Goal: Transaction & Acquisition: Purchase product/service

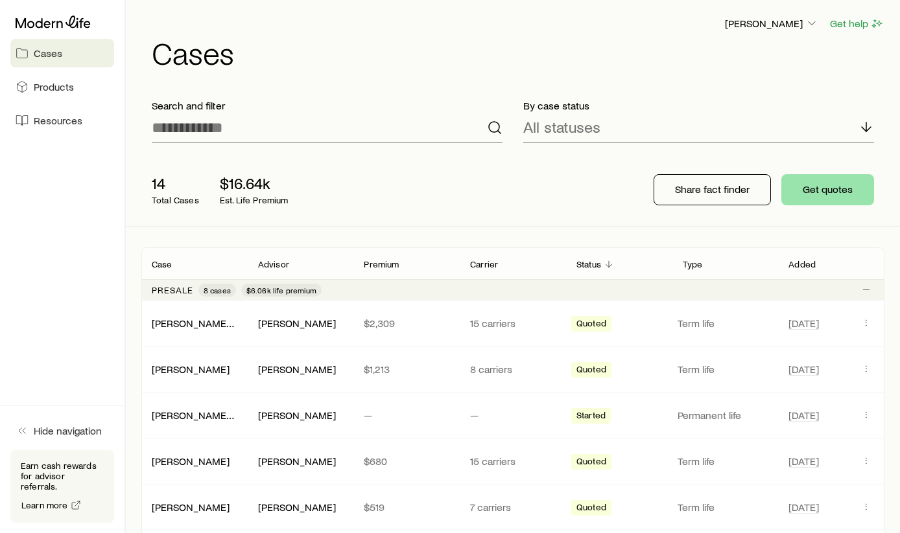
click at [813, 188] on button "Get quotes" at bounding box center [827, 189] width 93 height 31
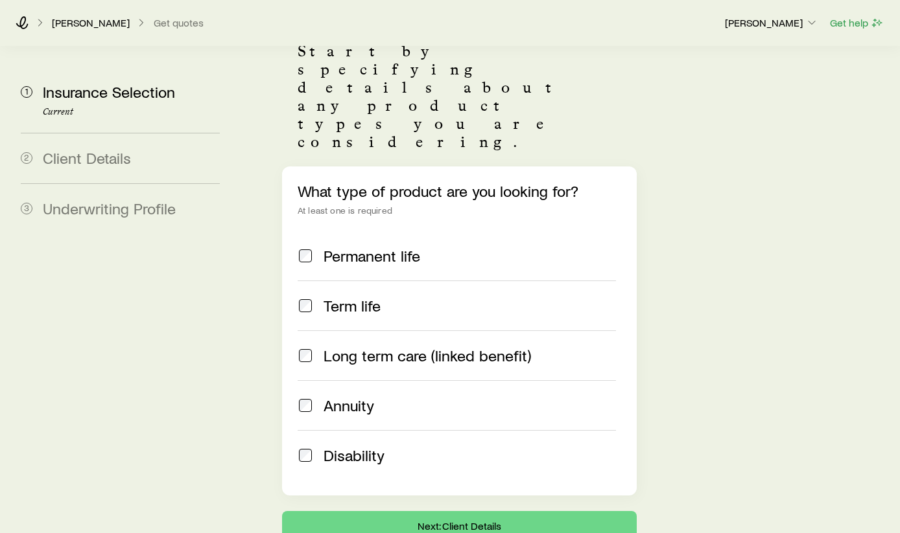
scroll to position [155, 0]
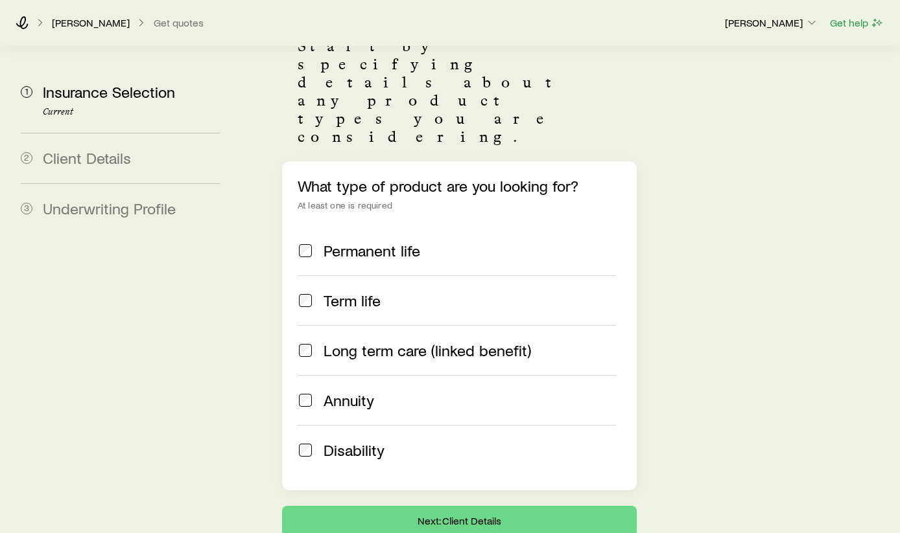
click at [352, 441] on span "Disability" at bounding box center [353, 450] width 61 height 18
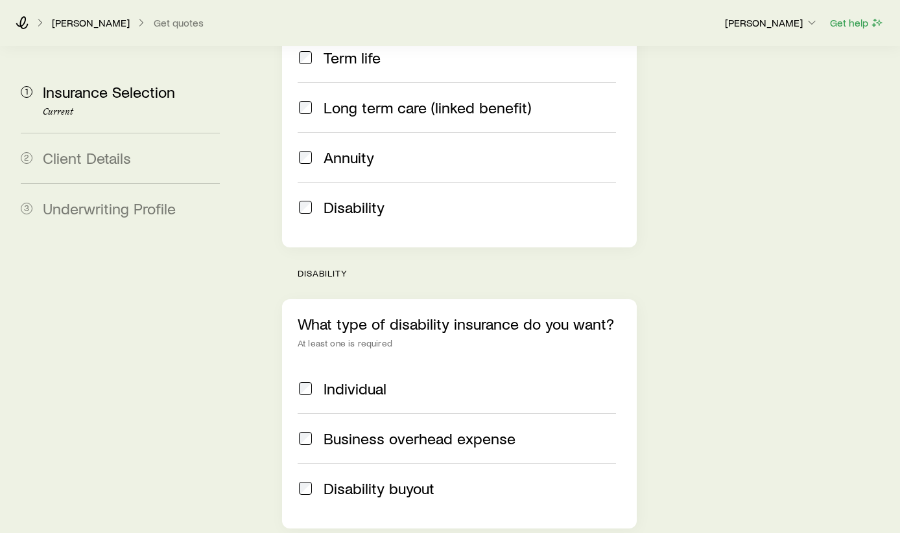
scroll to position [428, 0]
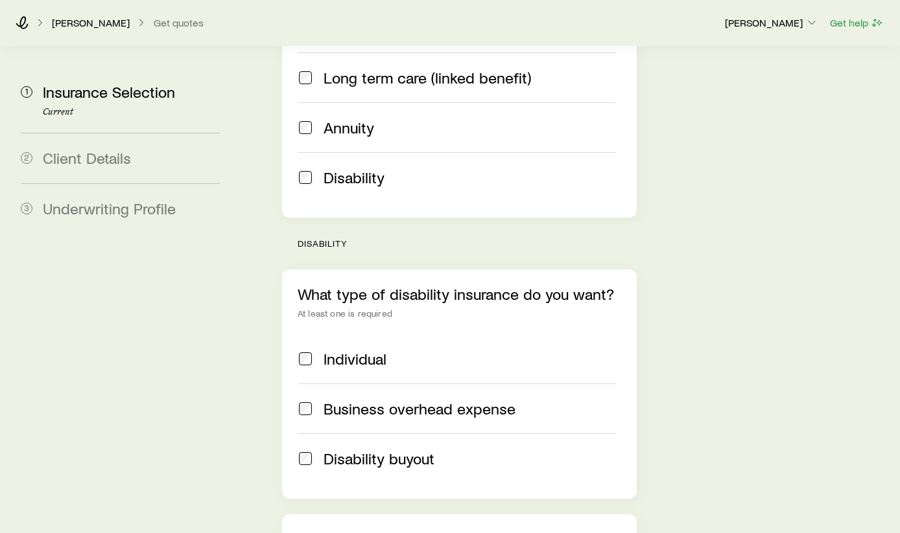
click at [362, 350] on span "Individual" at bounding box center [354, 359] width 63 height 18
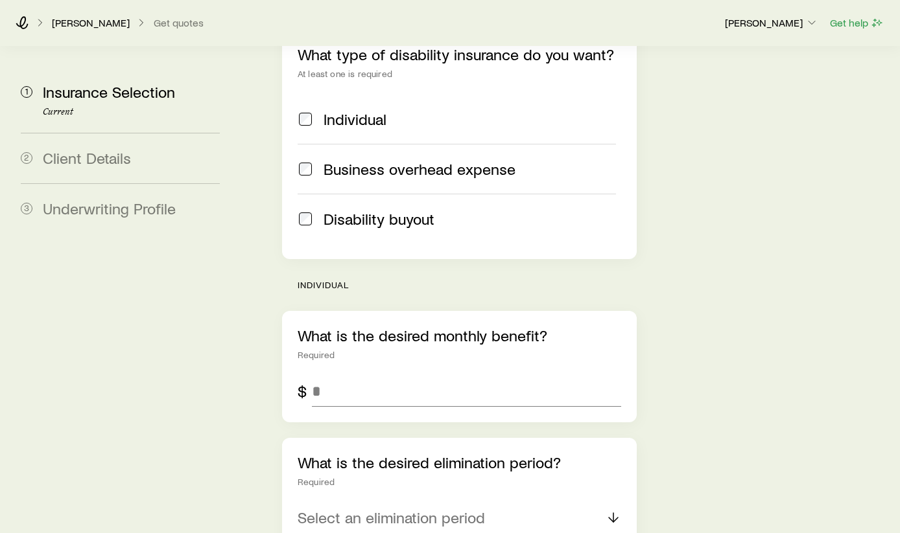
scroll to position [678, 0]
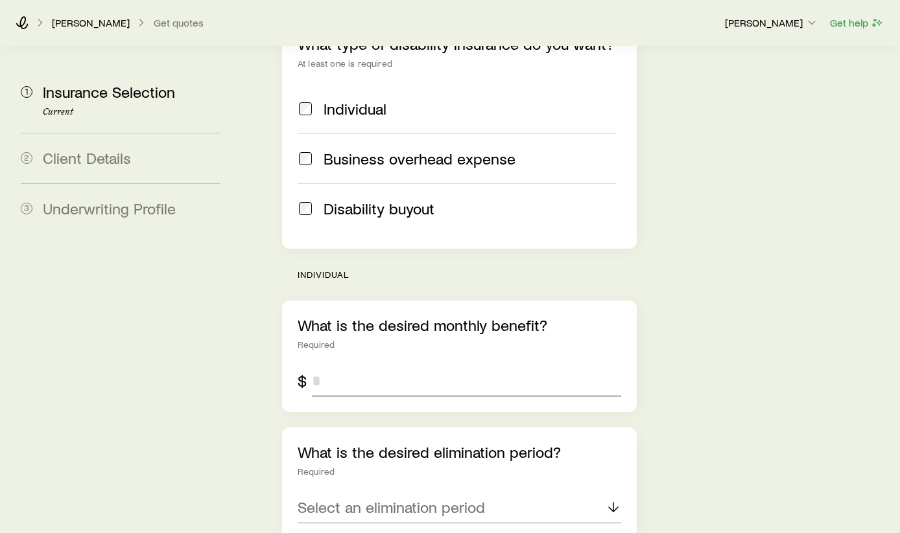
click at [362, 366] on input "tel" at bounding box center [466, 381] width 309 height 31
type input "******"
click at [354, 498] on p "Select an elimination period" at bounding box center [390, 507] width 187 height 18
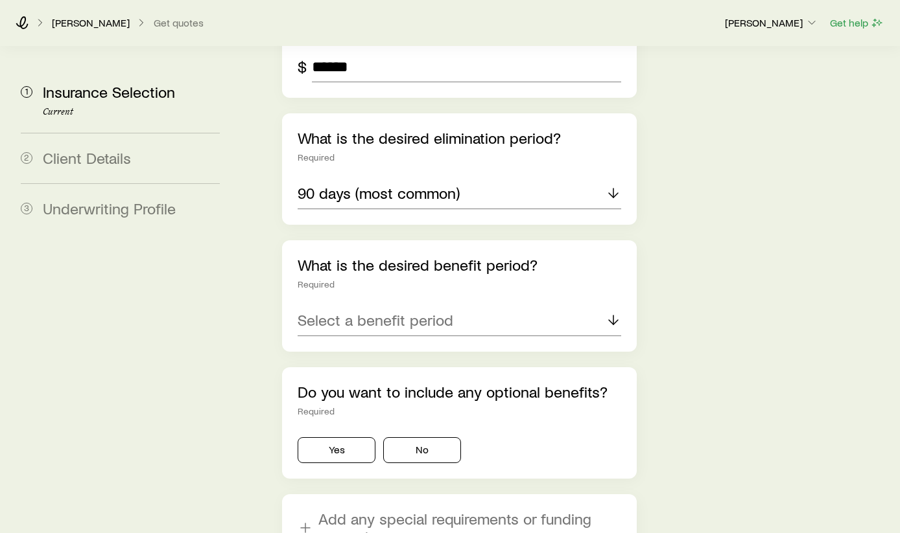
scroll to position [999, 0]
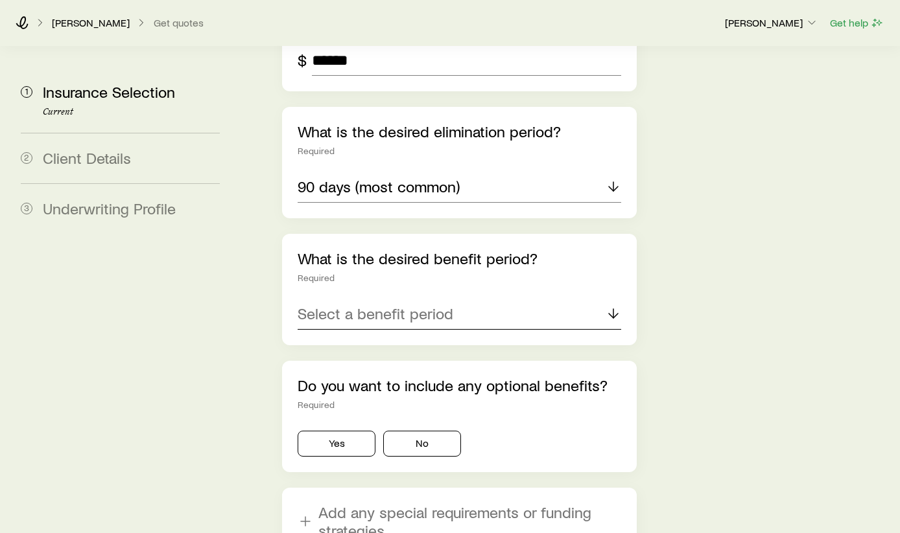
click at [509, 299] on div "Select a benefit period" at bounding box center [458, 314] width 323 height 31
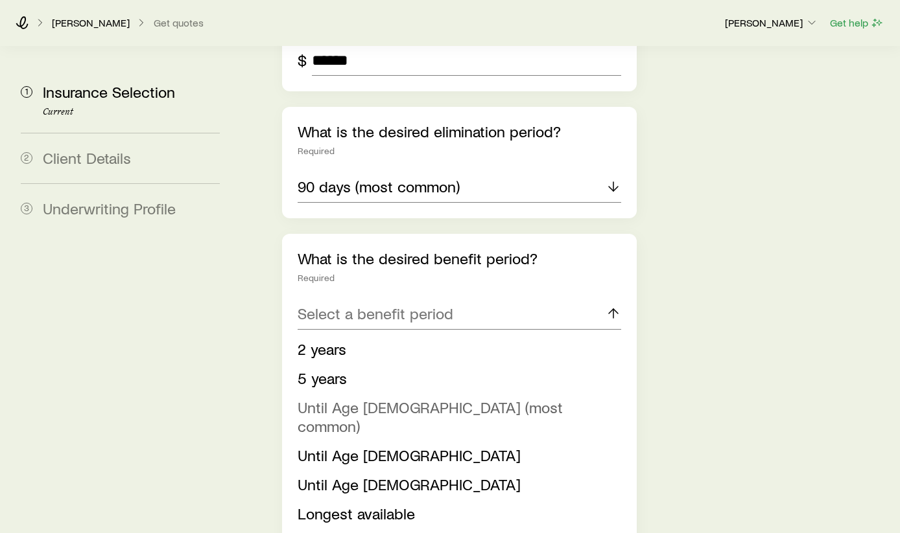
click at [488, 393] on li "Until Age [DEMOGRAPHIC_DATA] (most common)" at bounding box center [455, 417] width 316 height 48
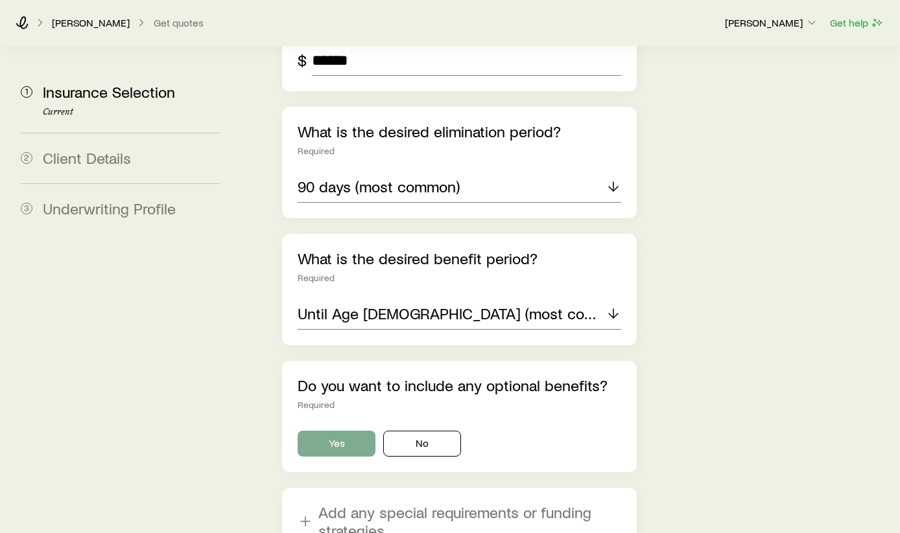
click at [364, 431] on button "Yes" at bounding box center [336, 444] width 78 height 26
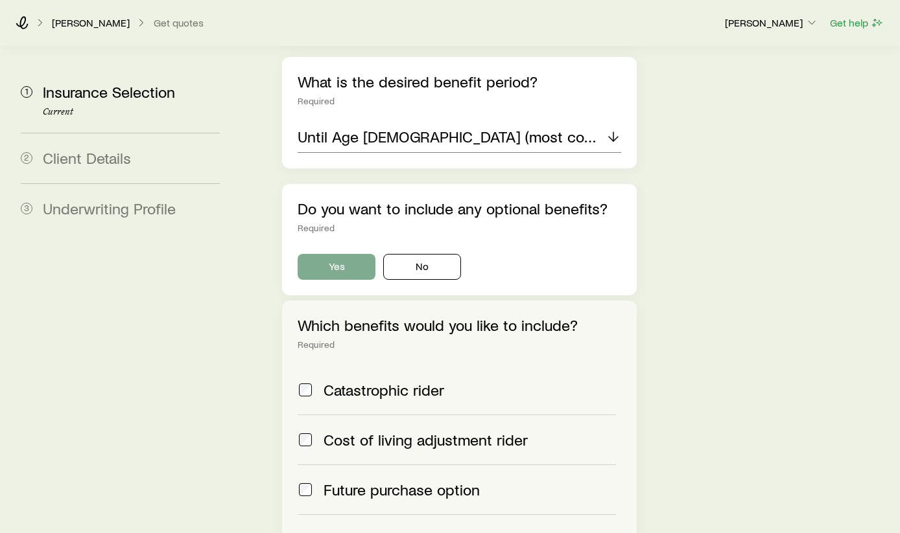
scroll to position [1176, 0]
click at [368, 380] on span "Catastrophic rider" at bounding box center [383, 389] width 121 height 18
click at [368, 430] on span "Cost of living adjustment rider" at bounding box center [425, 439] width 204 height 18
click at [421, 480] on span "Future purchase option" at bounding box center [401, 489] width 156 height 18
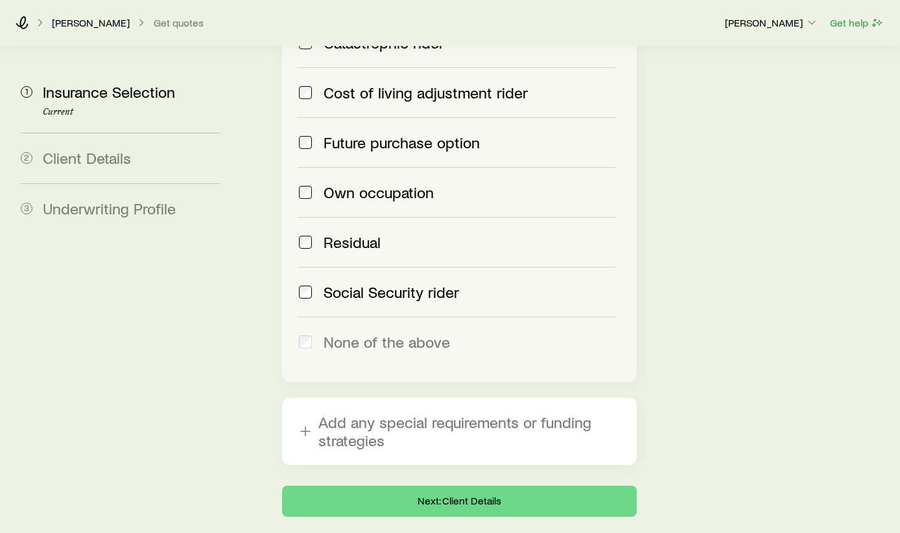
scroll to position [1522, 0]
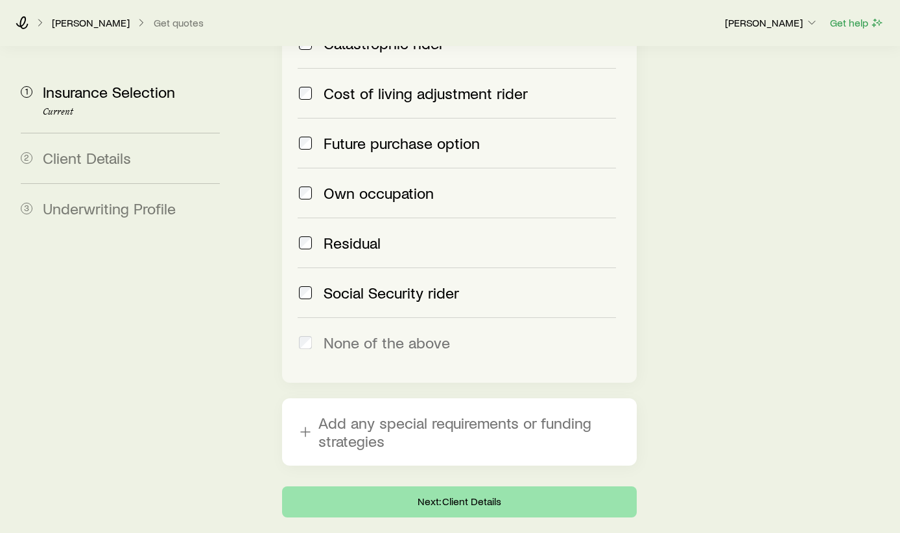
click at [581, 487] on button "Next: Client Details" at bounding box center [459, 502] width 355 height 31
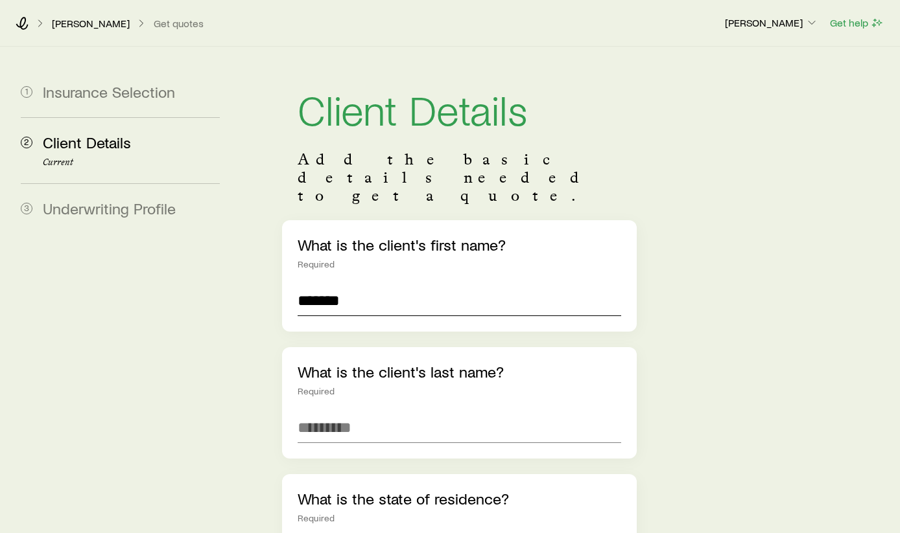
type input "*******"
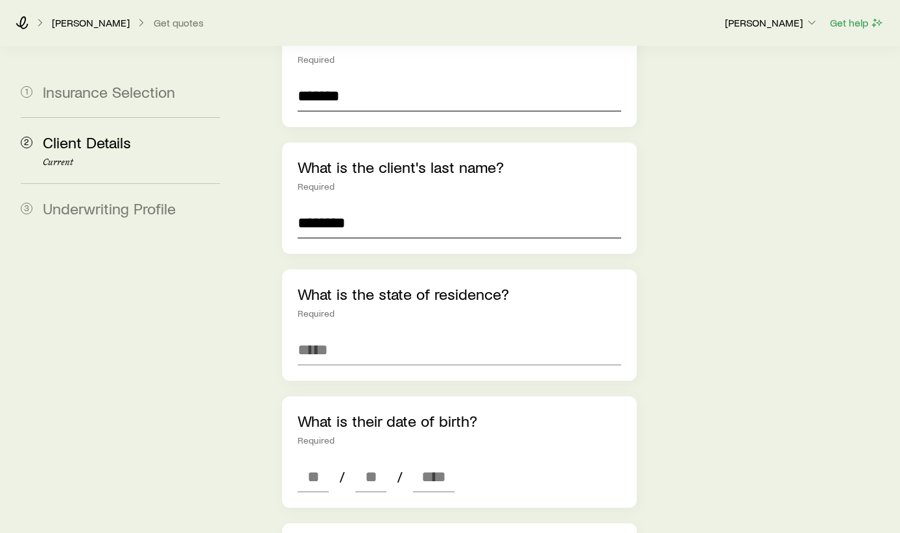
scroll to position [263, 0]
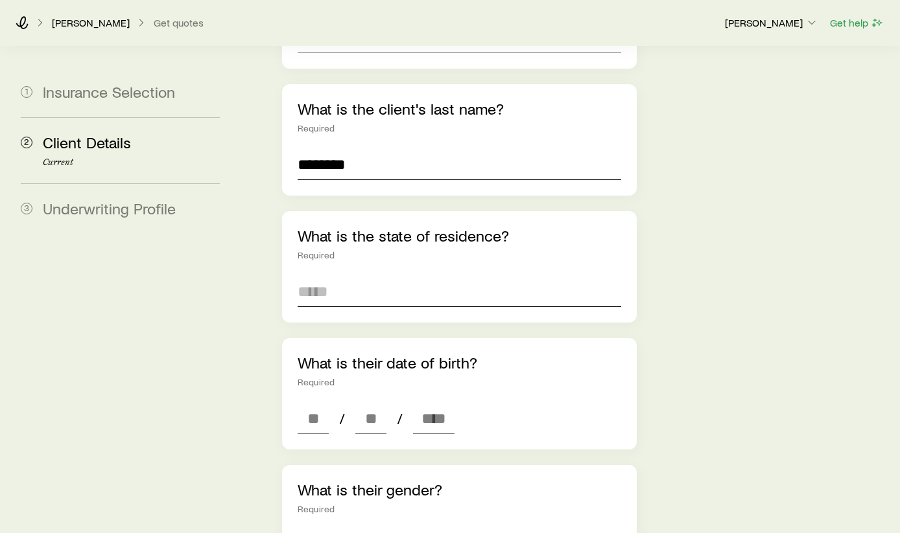
type input "********"
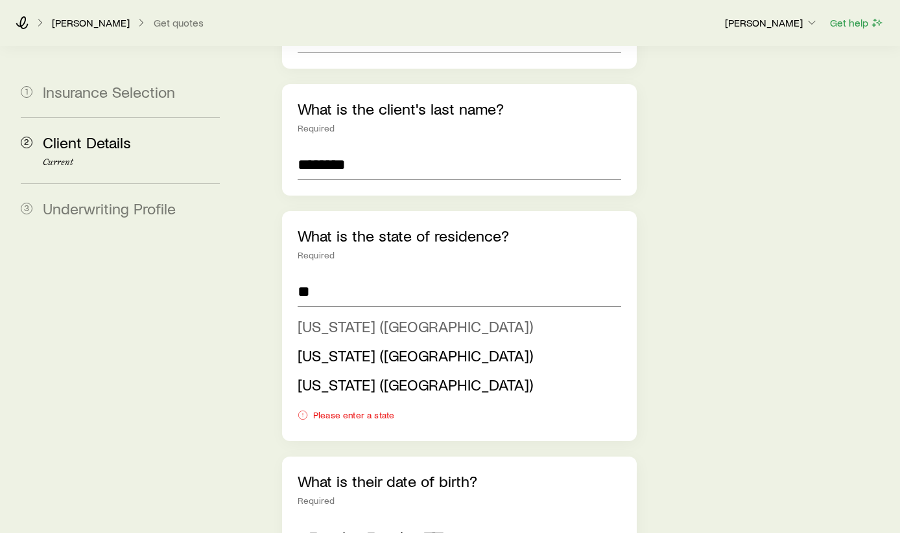
click at [427, 312] on li "[US_STATE] ([GEOGRAPHIC_DATA])" at bounding box center [455, 326] width 316 height 29
type input "**********"
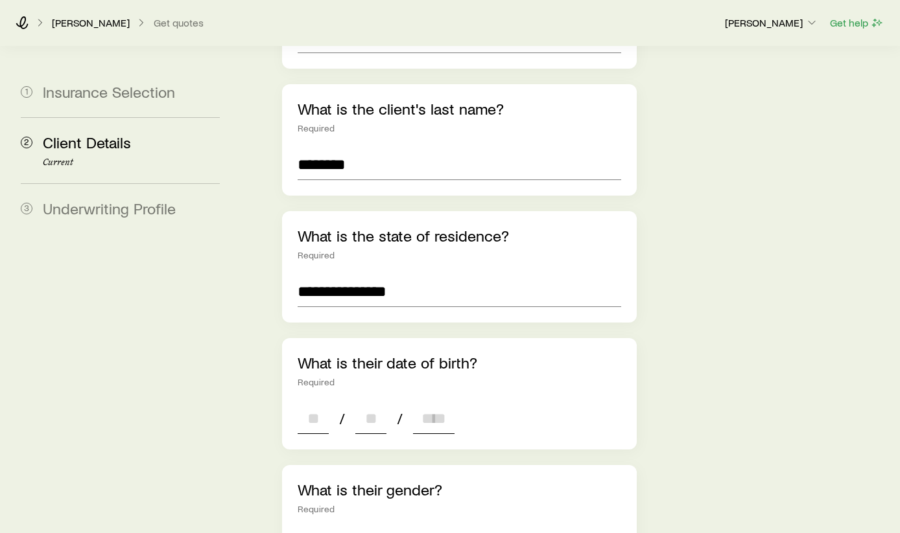
click at [318, 403] on input at bounding box center [312, 418] width 31 height 31
type input "**"
type input "****"
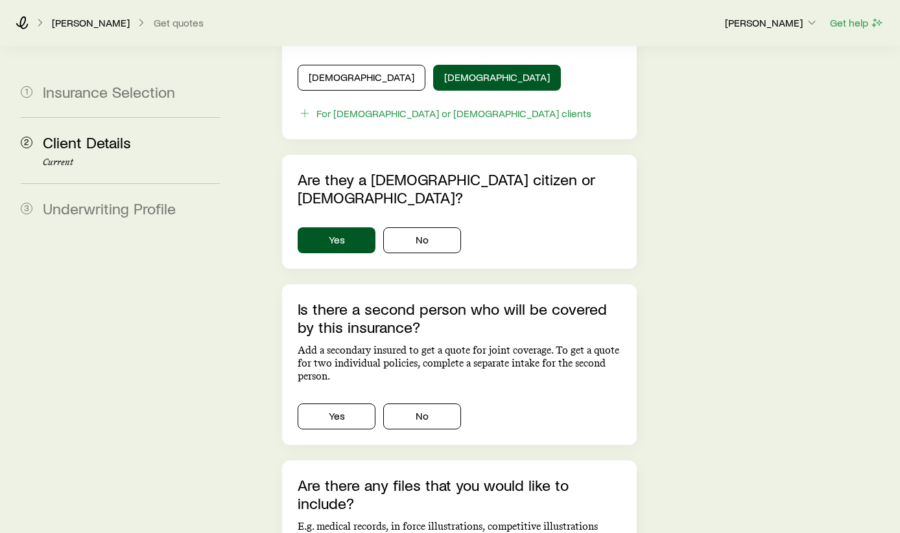
scroll to position [734, 0]
click at [440, 403] on button "No" at bounding box center [422, 416] width 78 height 26
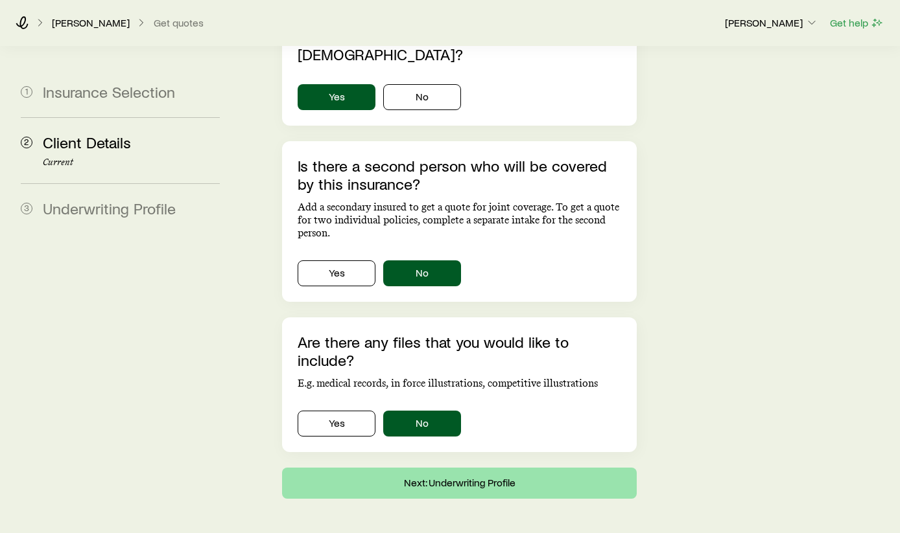
scroll to position [876, 0]
click at [534, 469] on button "Next: Underwriting Profile" at bounding box center [459, 484] width 355 height 31
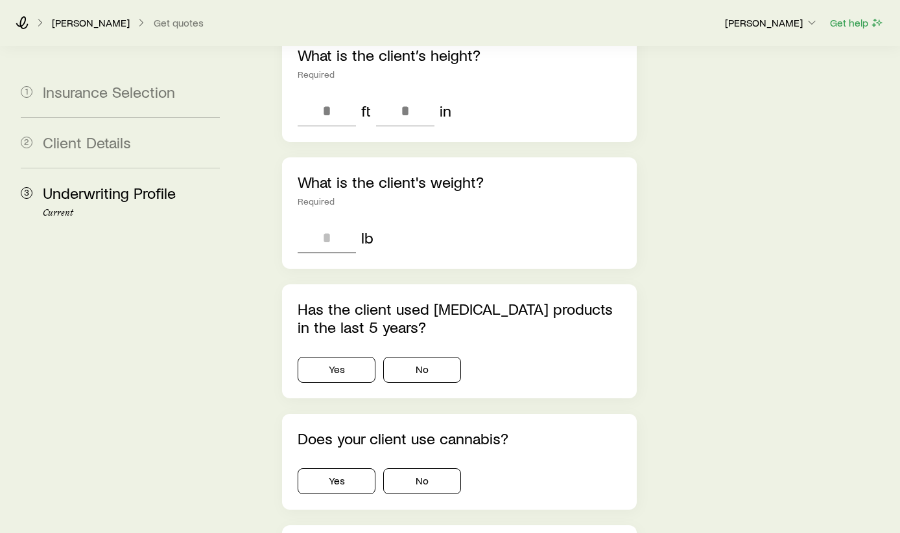
scroll to position [342, 0]
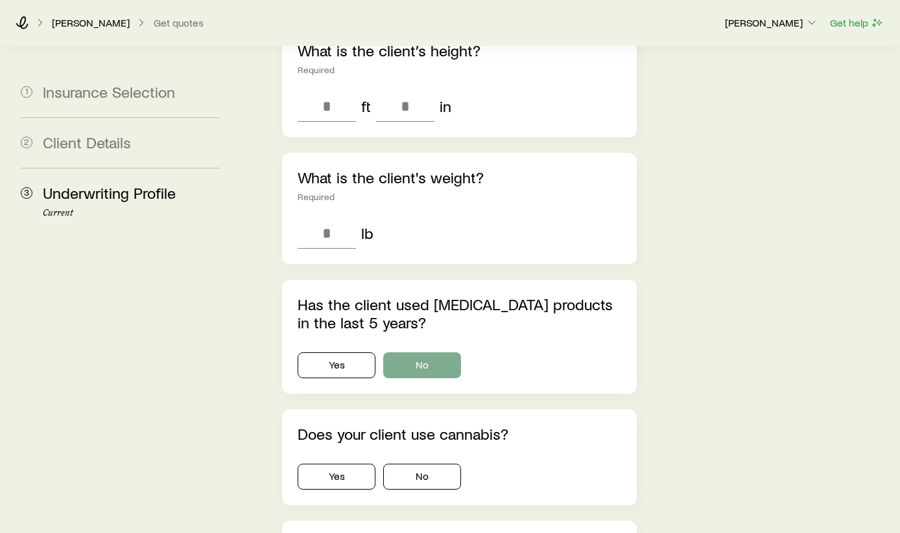
click at [436, 353] on button "No" at bounding box center [422, 366] width 78 height 26
click at [436, 464] on button "No" at bounding box center [422, 477] width 78 height 26
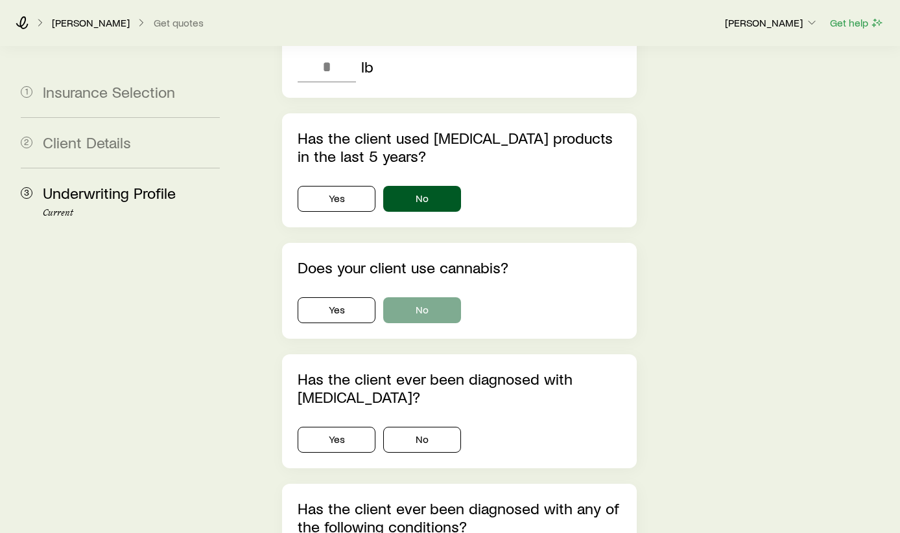
scroll to position [518, 0]
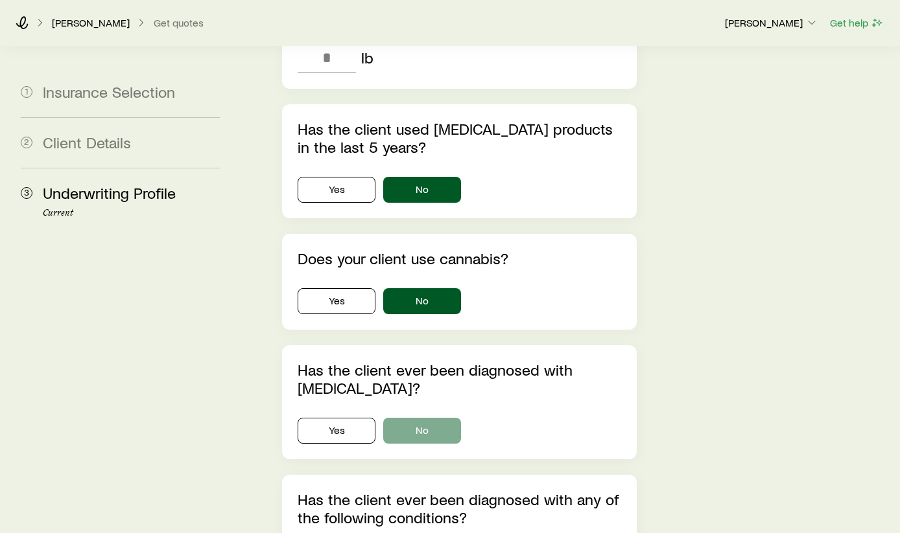
click at [437, 418] on button "No" at bounding box center [422, 431] width 78 height 26
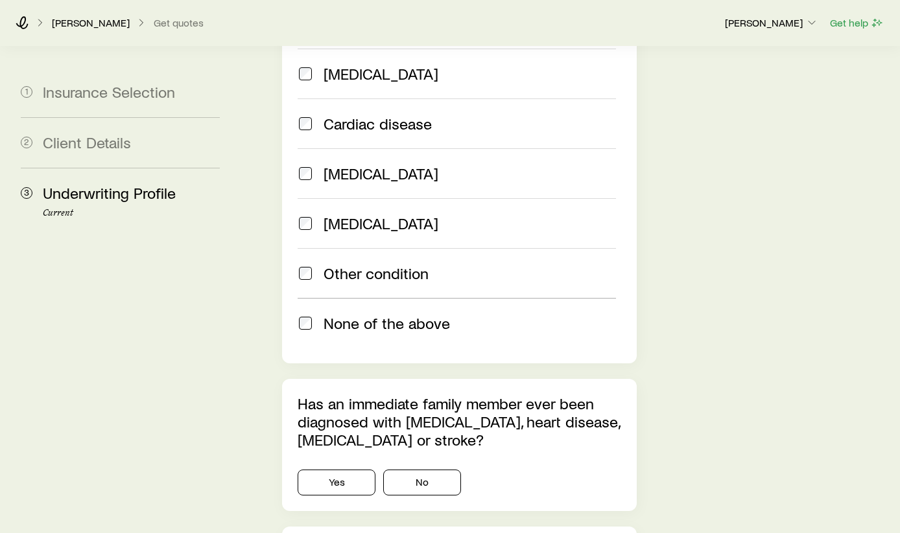
scroll to position [1174, 0]
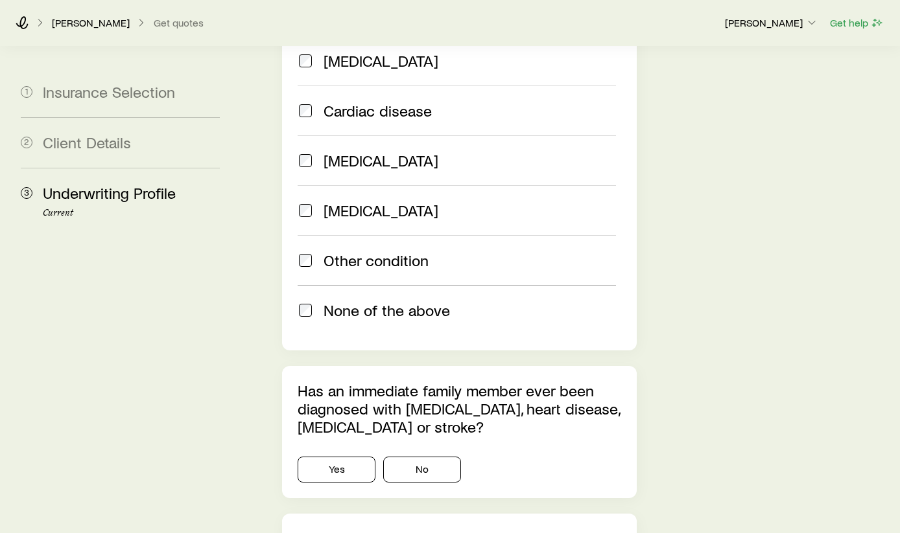
click at [395, 251] on span "Other condition" at bounding box center [375, 260] width 105 height 18
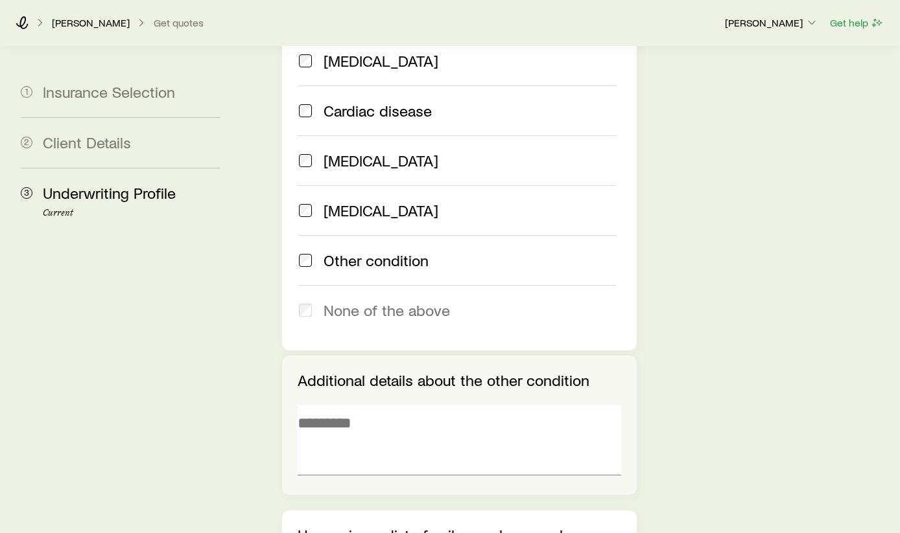
click at [397, 301] on span "None of the above" at bounding box center [386, 310] width 126 height 18
click at [309, 251] on span at bounding box center [305, 260] width 16 height 18
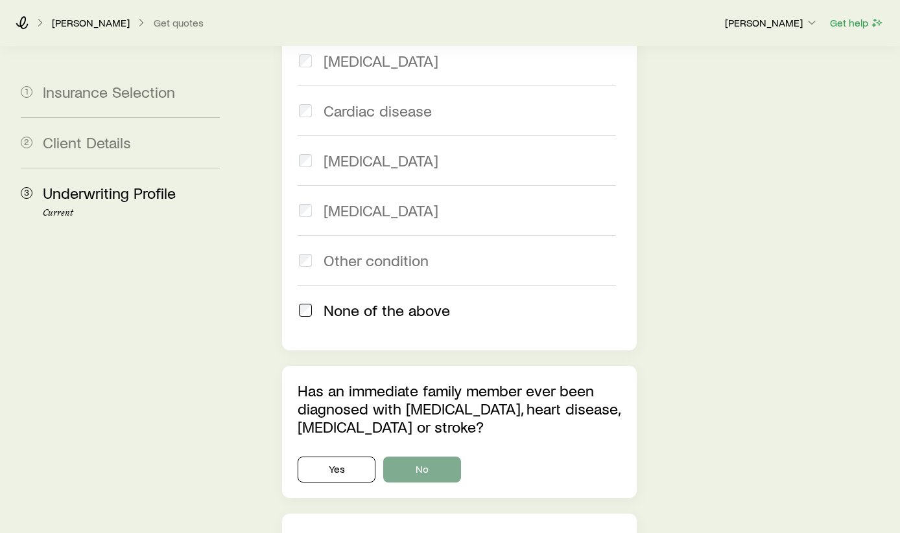
click at [450, 457] on button "No" at bounding box center [422, 470] width 78 height 26
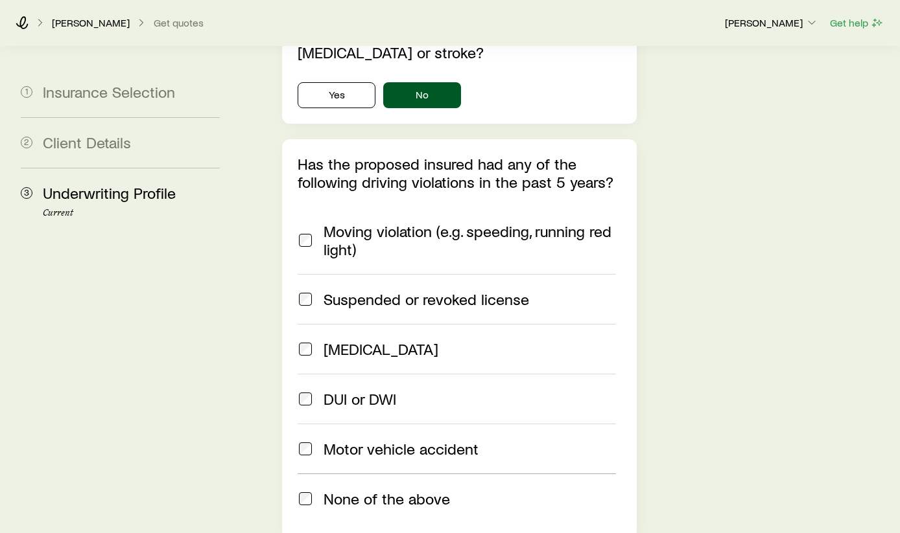
scroll to position [1549, 0]
click at [315, 489] on div "None of the above" at bounding box center [456, 498] width 318 height 18
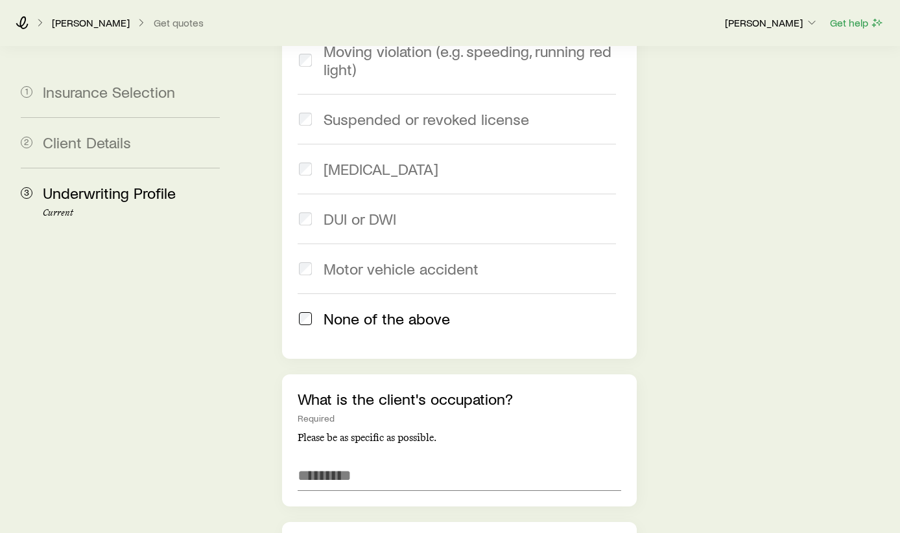
scroll to position [1738, 0]
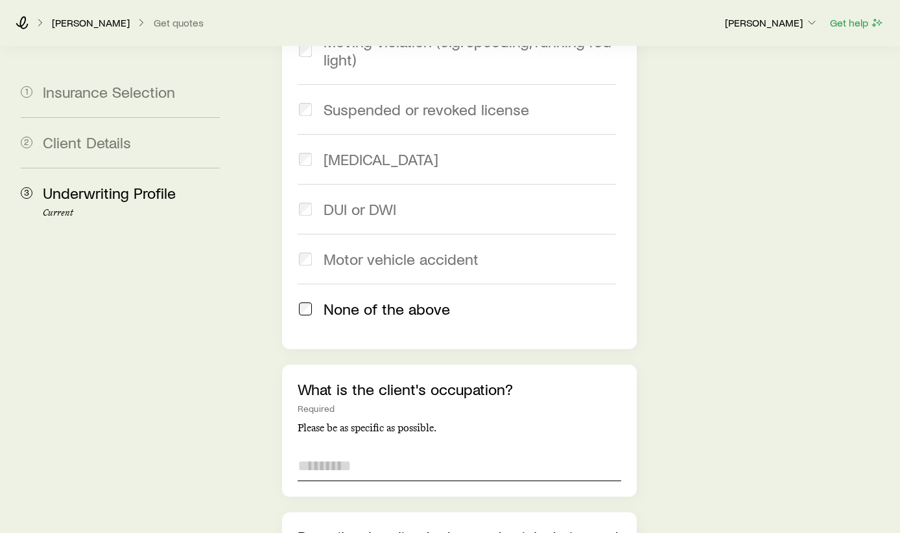
click at [424, 450] on input "text" at bounding box center [458, 465] width 323 height 31
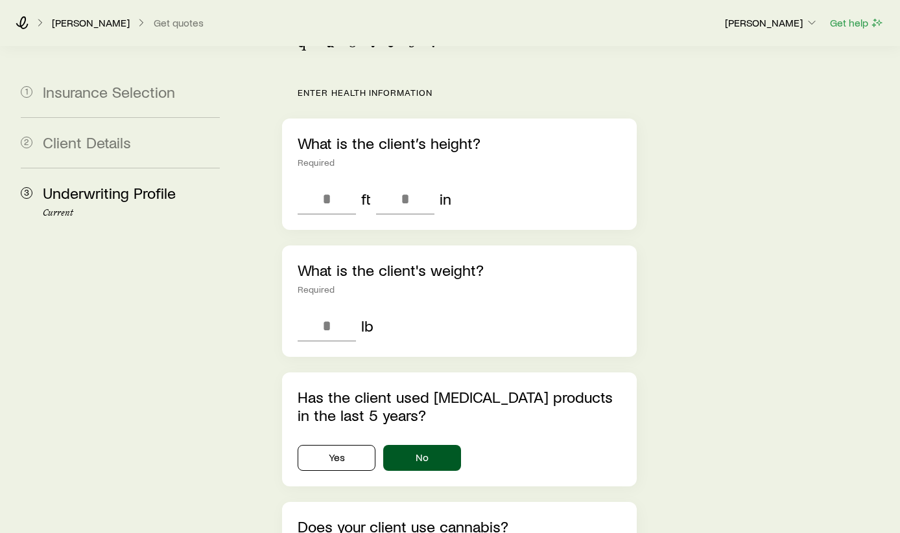
scroll to position [237, 0]
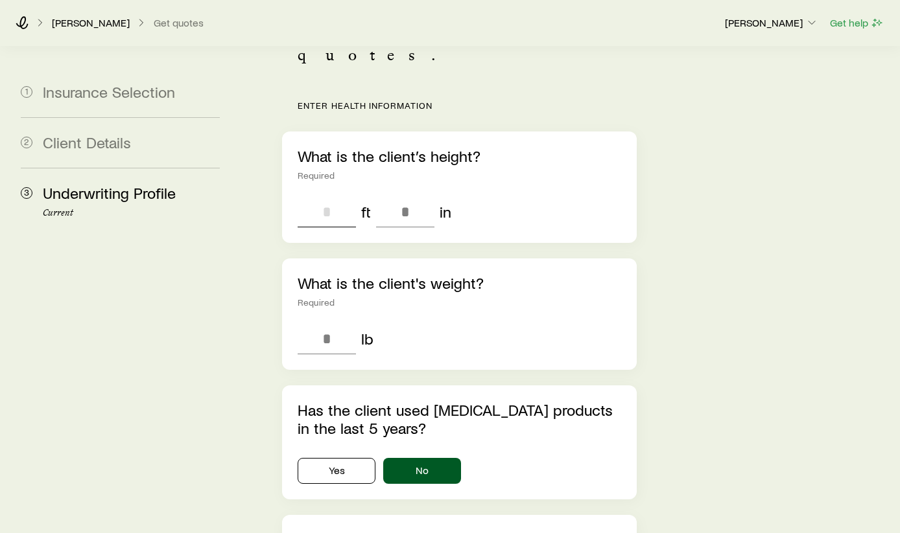
click at [339, 196] on input "tel" at bounding box center [326, 211] width 58 height 31
type input "*"
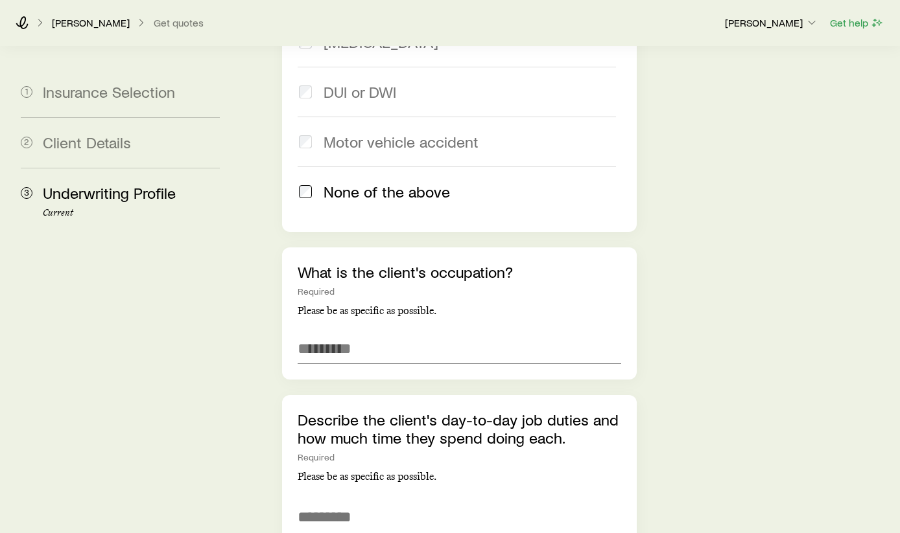
scroll to position [1935, 0]
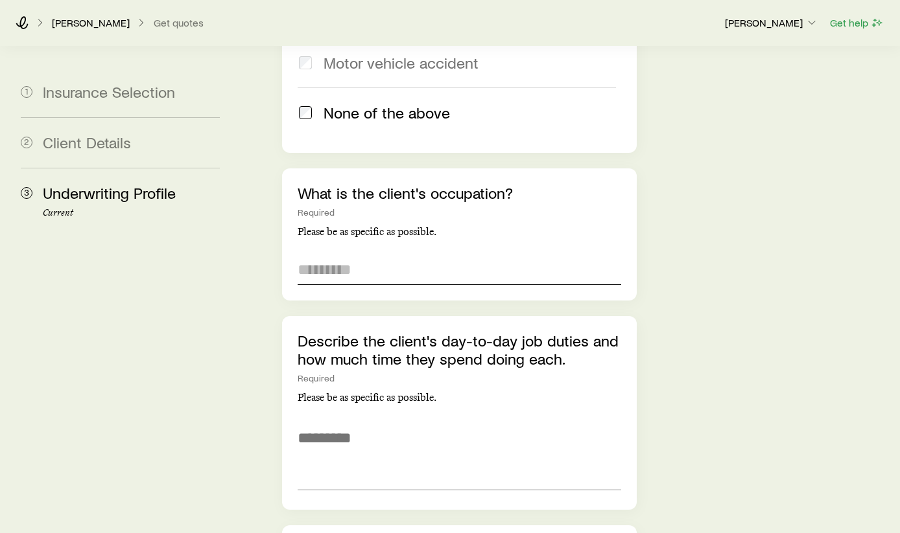
type input "***"
click at [425, 254] on input "text" at bounding box center [458, 269] width 323 height 31
paste input "**********"
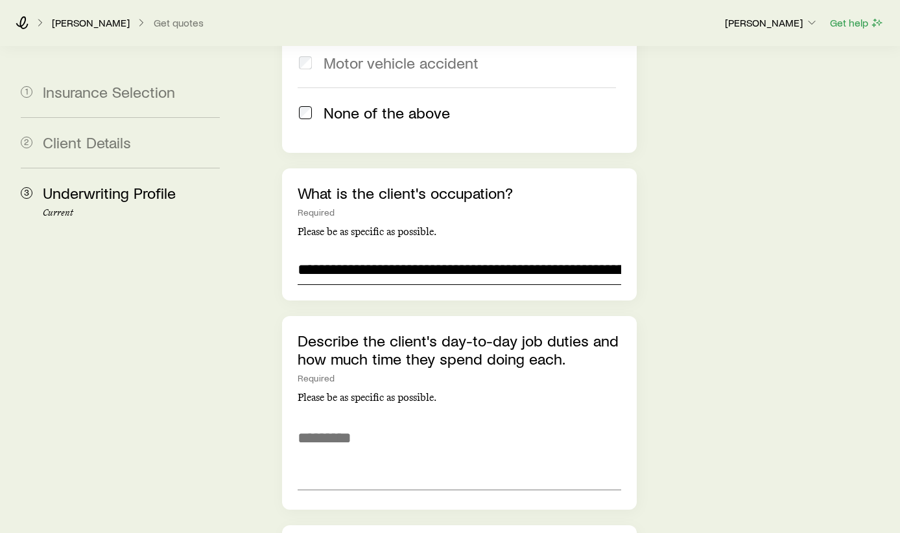
type input "**********"
click at [338, 420] on textarea at bounding box center [458, 455] width 323 height 71
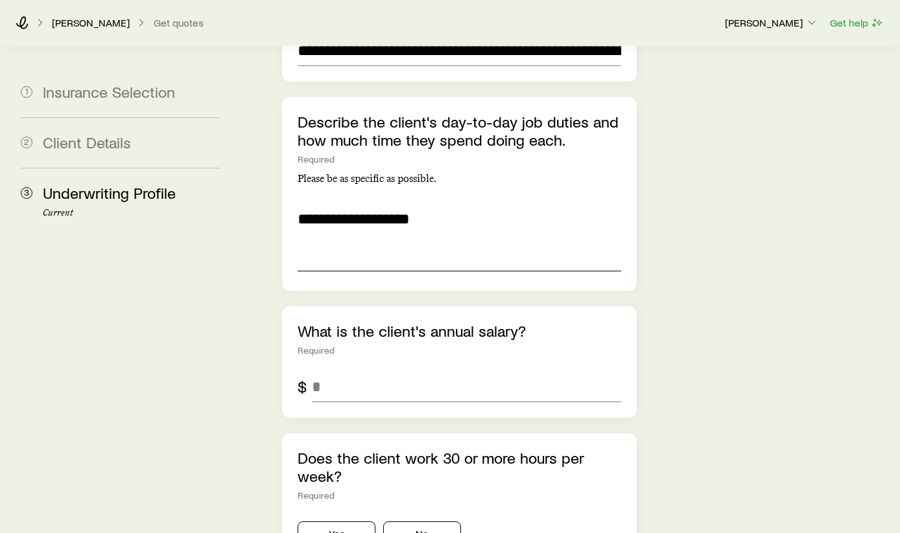
scroll to position [2211, 0]
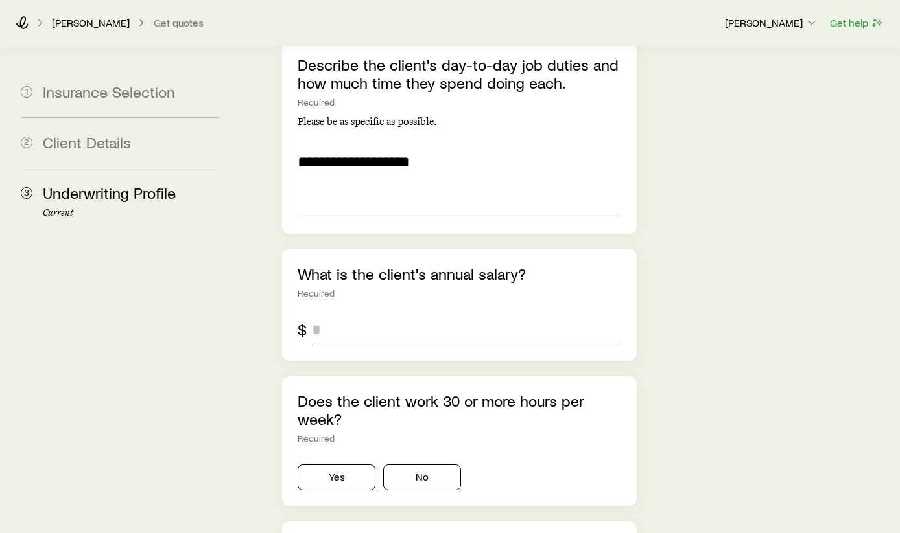
type textarea "**********"
click at [446, 314] on input "tel" at bounding box center [466, 329] width 309 height 31
type input "*******"
click at [334, 465] on button "Yes" at bounding box center [336, 478] width 78 height 26
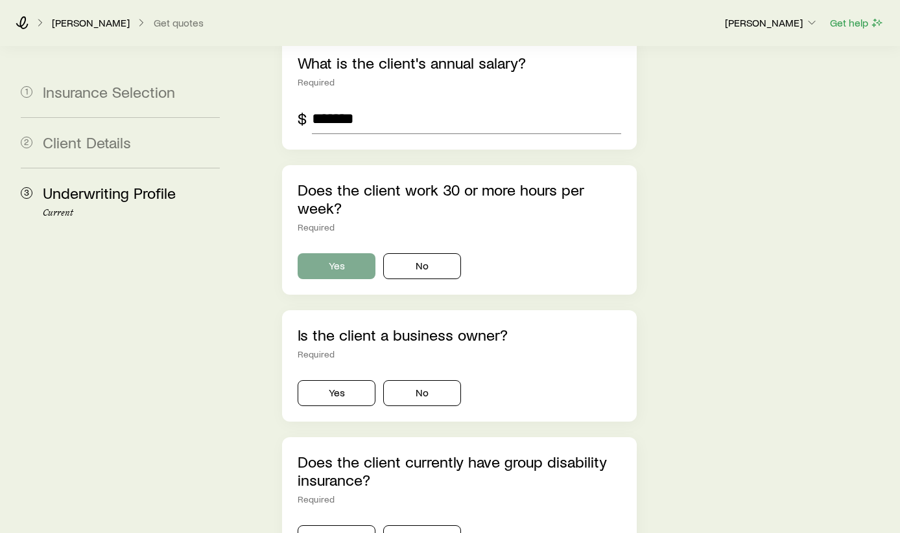
scroll to position [2432, 0]
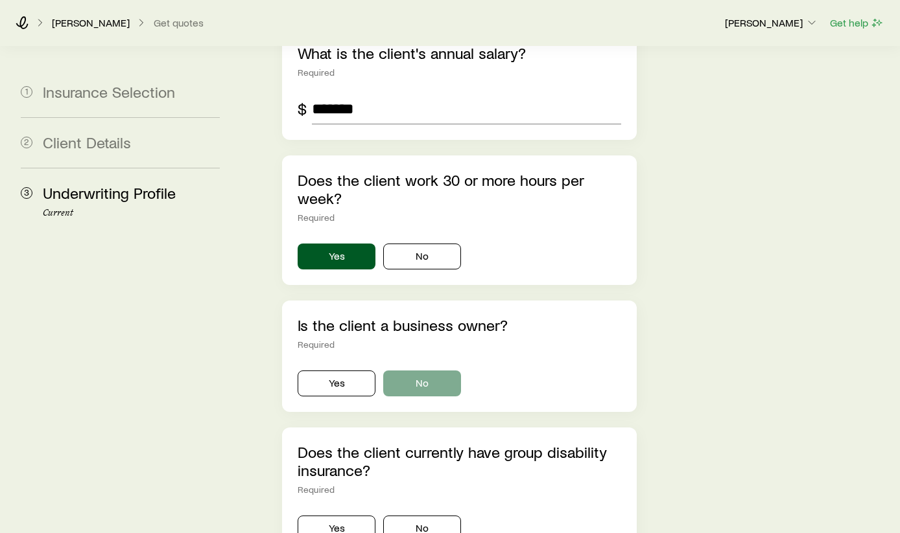
click at [423, 371] on button "No" at bounding box center [422, 384] width 78 height 26
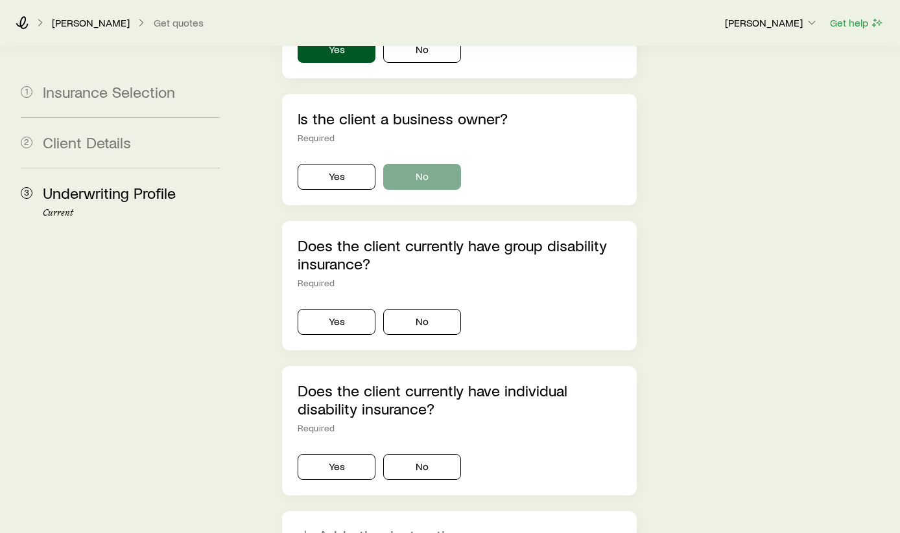
scroll to position [2650, 0]
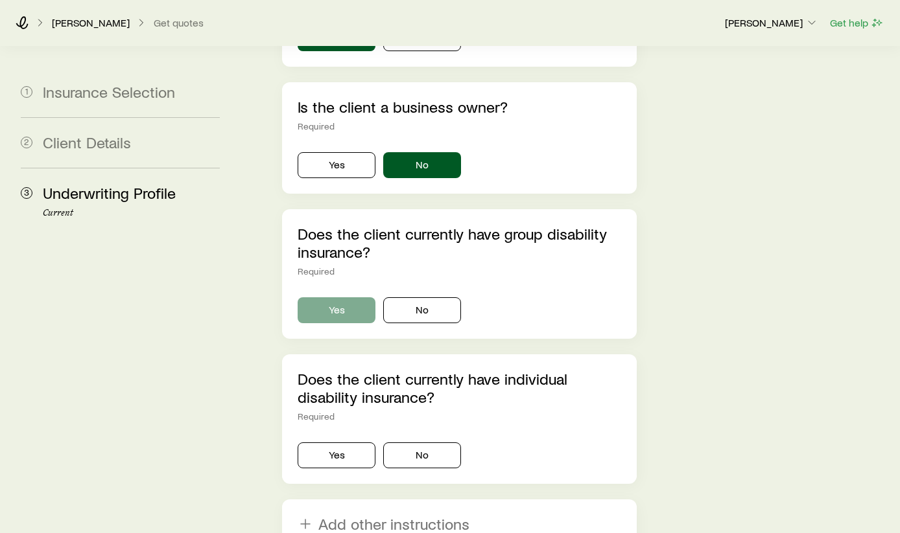
click at [334, 297] on button "Yes" at bounding box center [336, 310] width 78 height 26
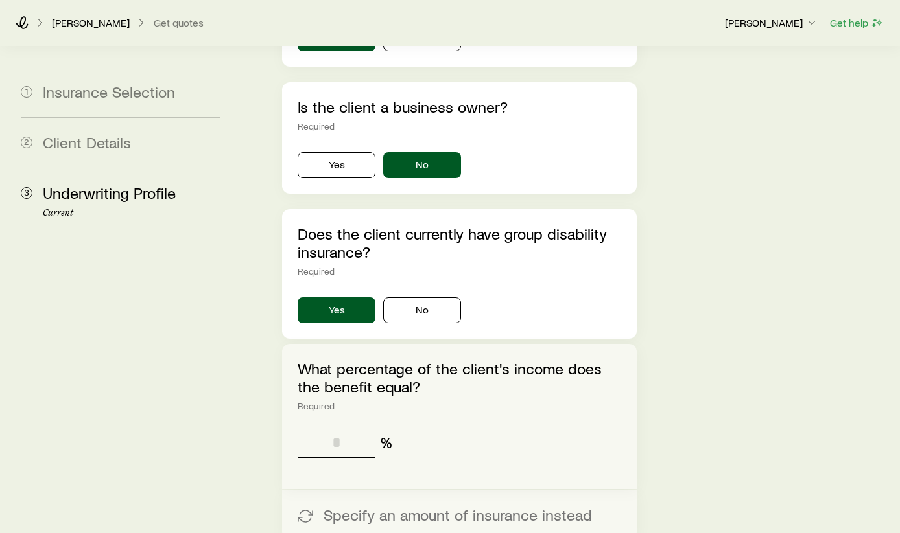
click at [327, 427] on input "tel" at bounding box center [336, 442] width 78 height 31
click at [336, 491] on button "Specify an amount of insurance instead" at bounding box center [459, 515] width 355 height 49
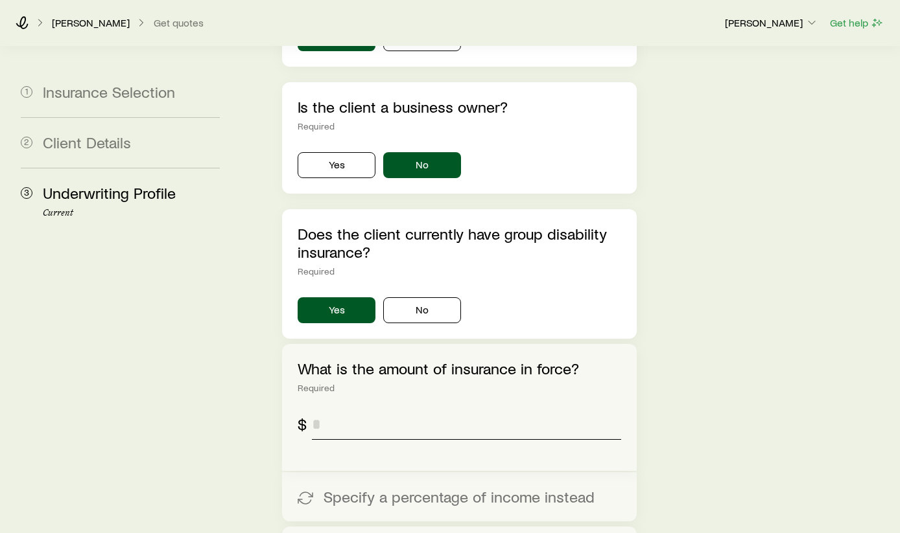
click at [343, 409] on input "tel" at bounding box center [466, 424] width 309 height 31
type input "******"
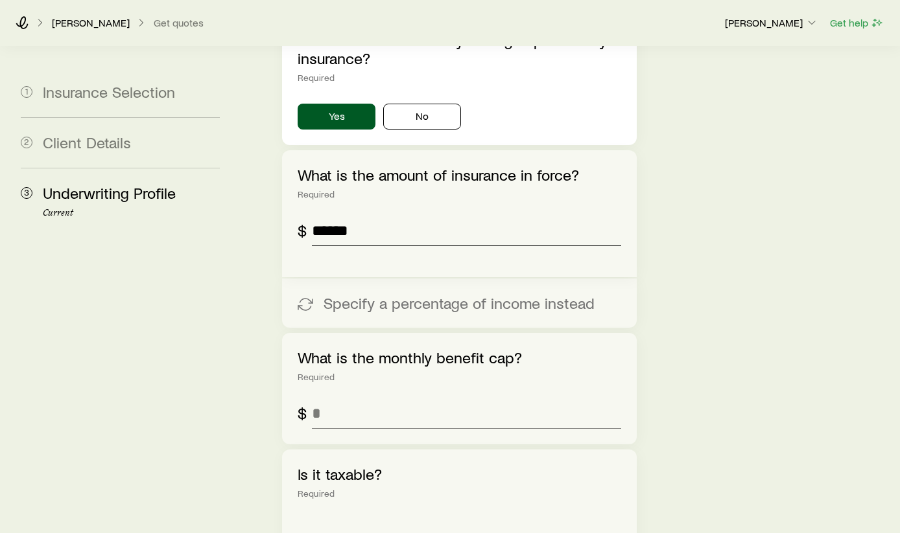
scroll to position [2849, 0]
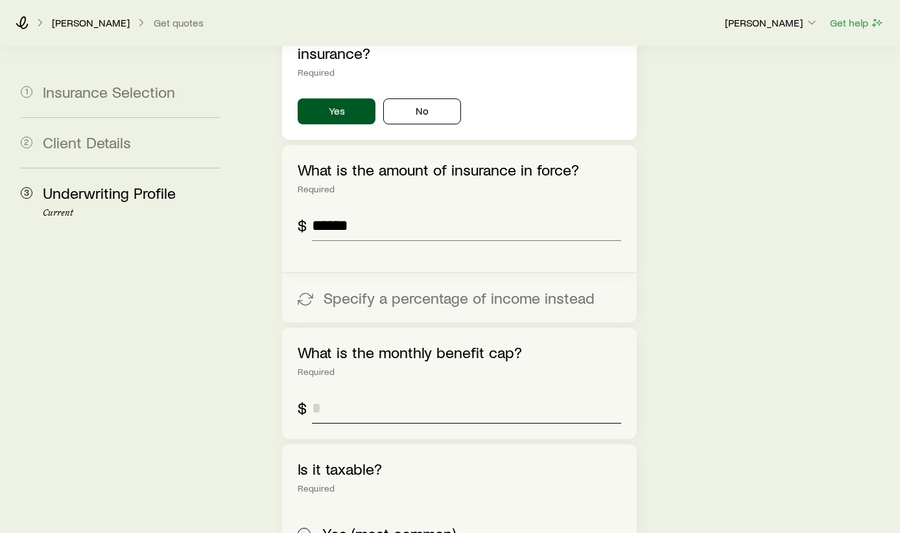
click at [477, 393] on input "tel" at bounding box center [466, 408] width 309 height 31
type input "******"
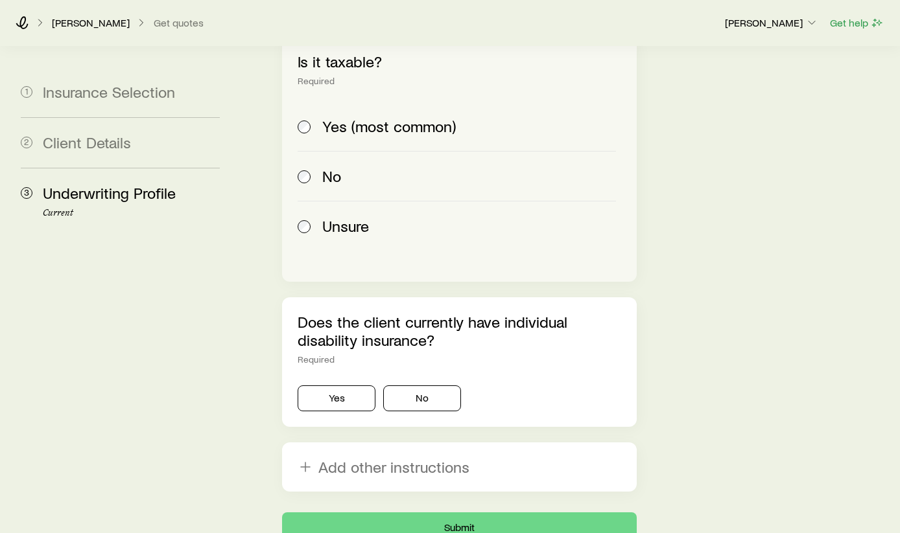
scroll to position [3259, 0]
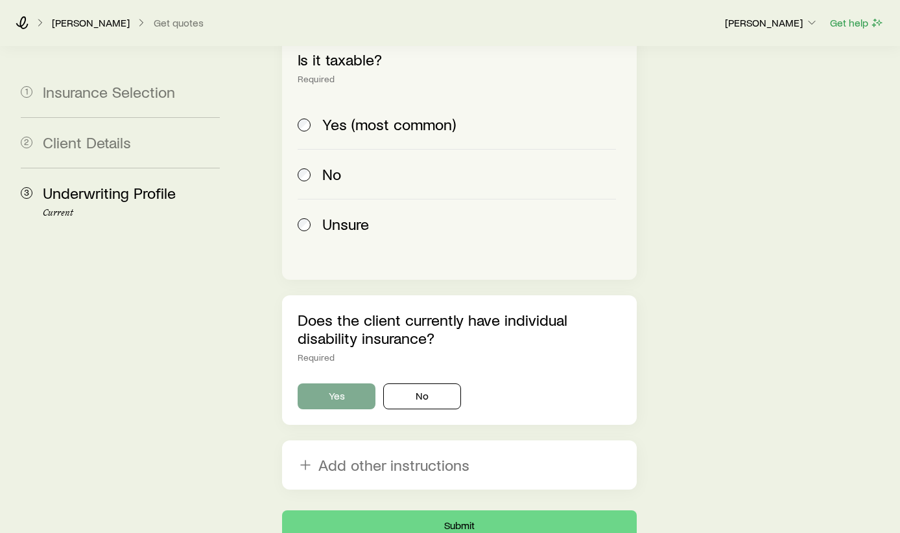
click at [349, 384] on button "Yes" at bounding box center [336, 397] width 78 height 26
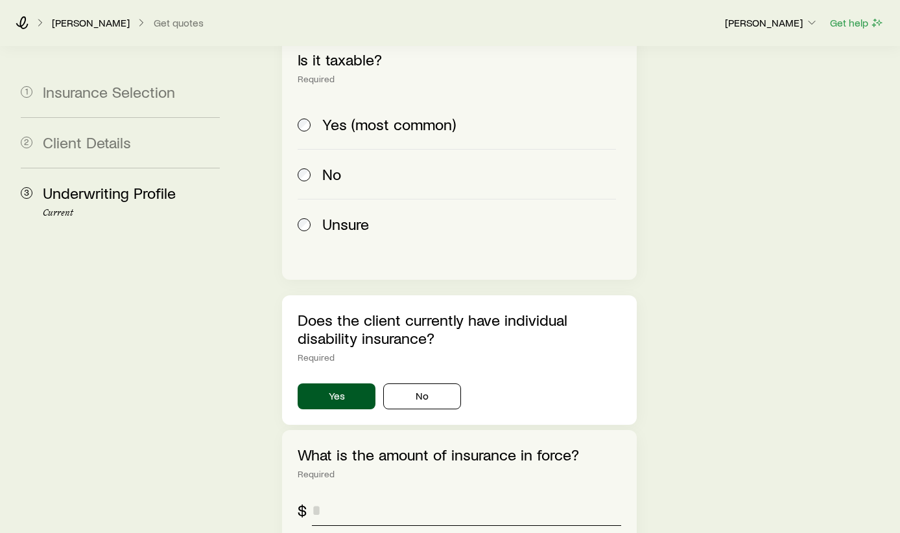
click at [334, 495] on input "tel" at bounding box center [466, 510] width 309 height 31
type input "*****"
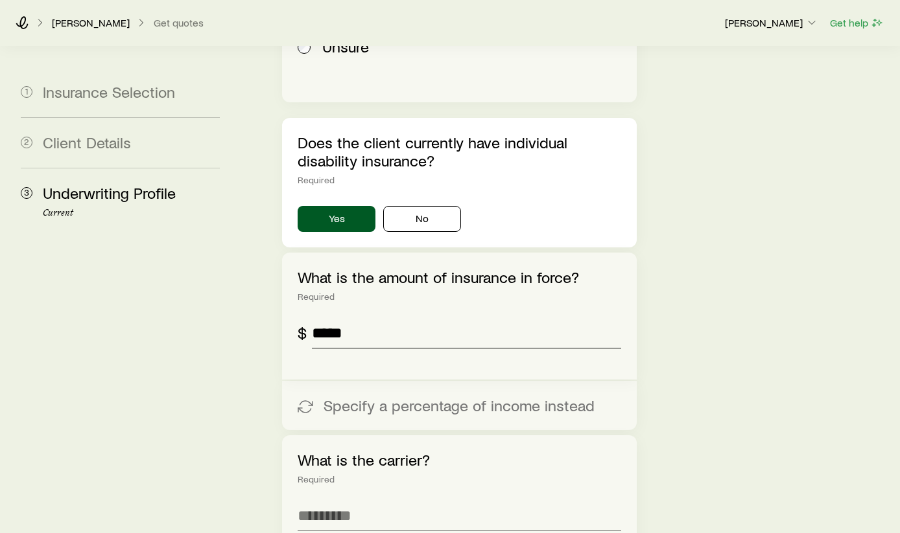
scroll to position [3449, 0]
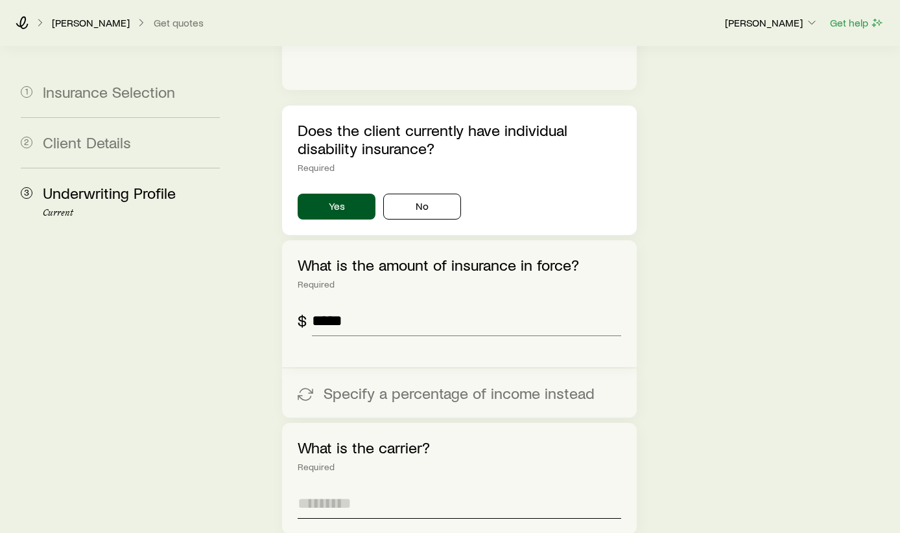
click at [406, 488] on input "text" at bounding box center [458, 503] width 323 height 31
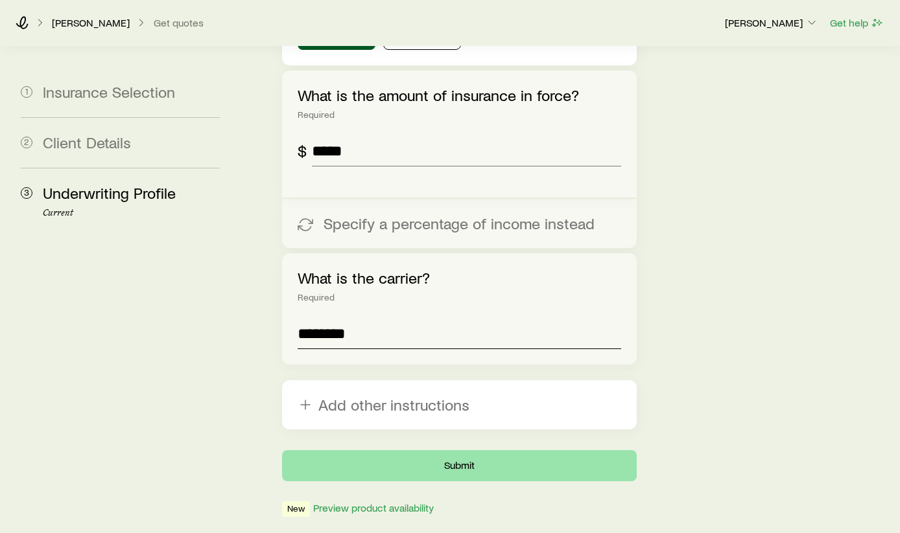
scroll to position [3618, 0]
type input "********"
click at [504, 451] on button "Submit" at bounding box center [459, 466] width 355 height 31
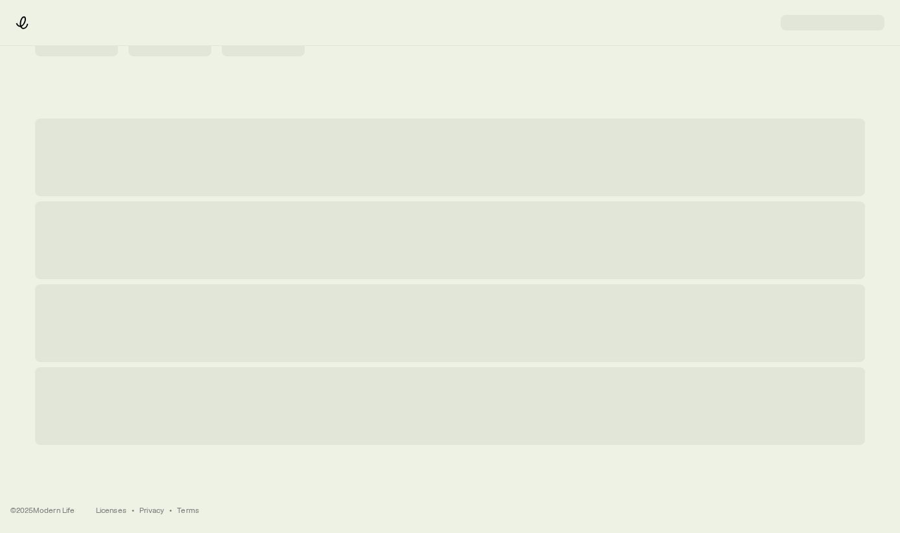
scroll to position [0, 0]
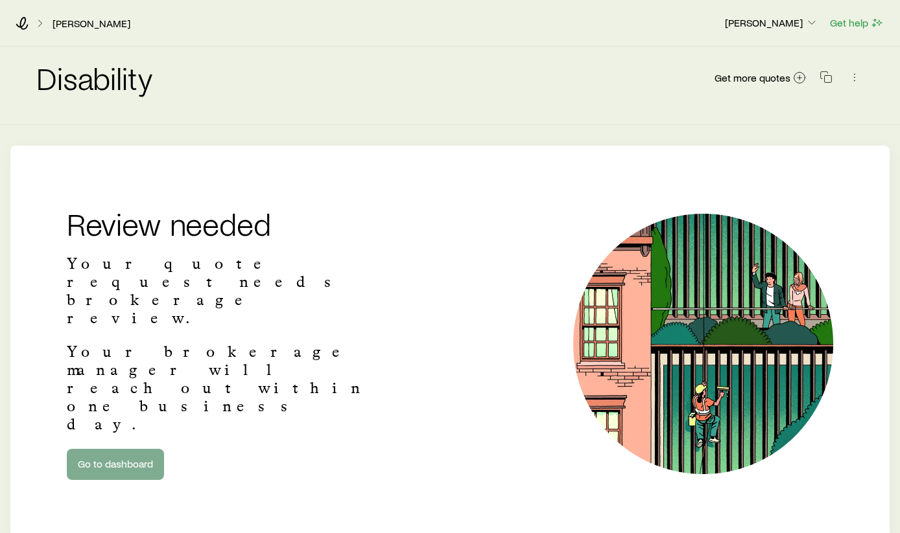
click at [99, 449] on link "Go to dashboard" at bounding box center [115, 464] width 97 height 31
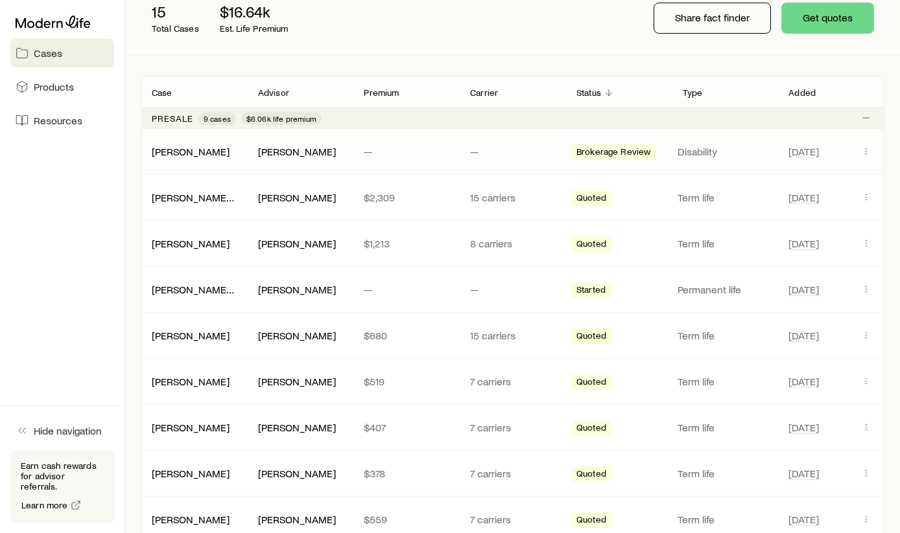
scroll to position [172, 0]
click at [865, 243] on icon "Client cases" at bounding box center [866, 242] width 10 height 10
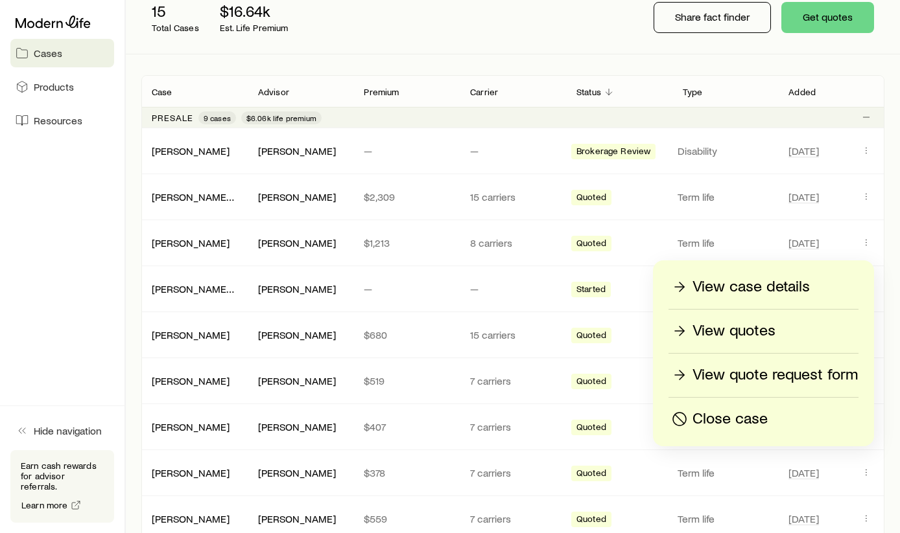
click at [715, 416] on p "Close case" at bounding box center [729, 419] width 75 height 21
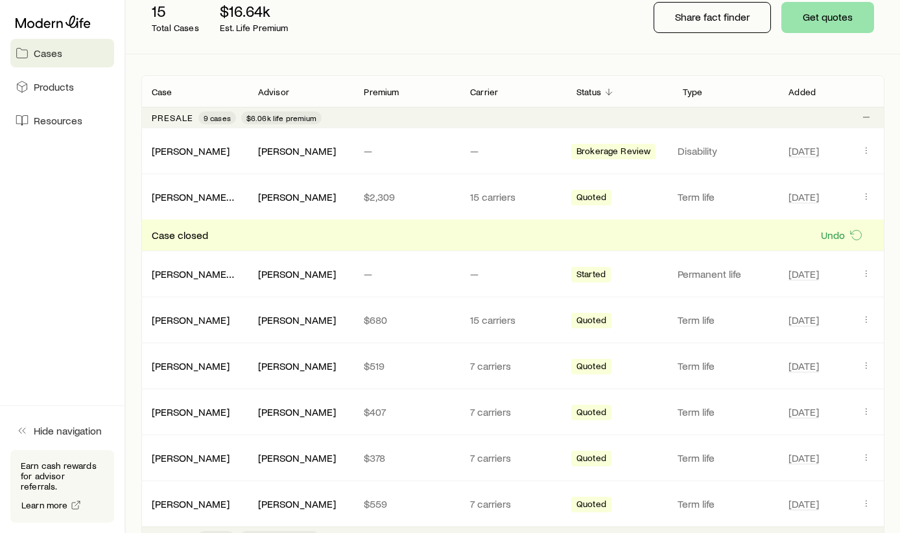
click at [832, 19] on button "Get quotes" at bounding box center [827, 17] width 93 height 31
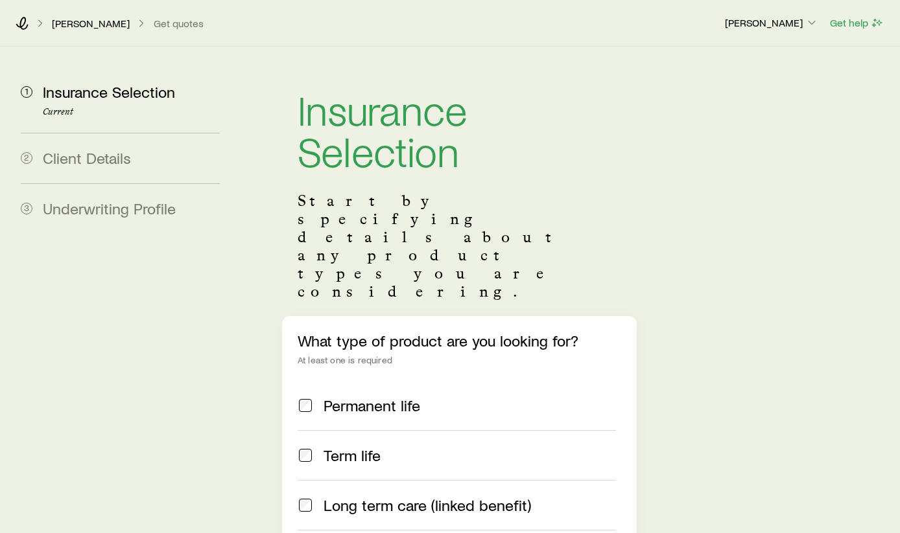
click at [347, 447] on span "Term life" at bounding box center [351, 456] width 57 height 18
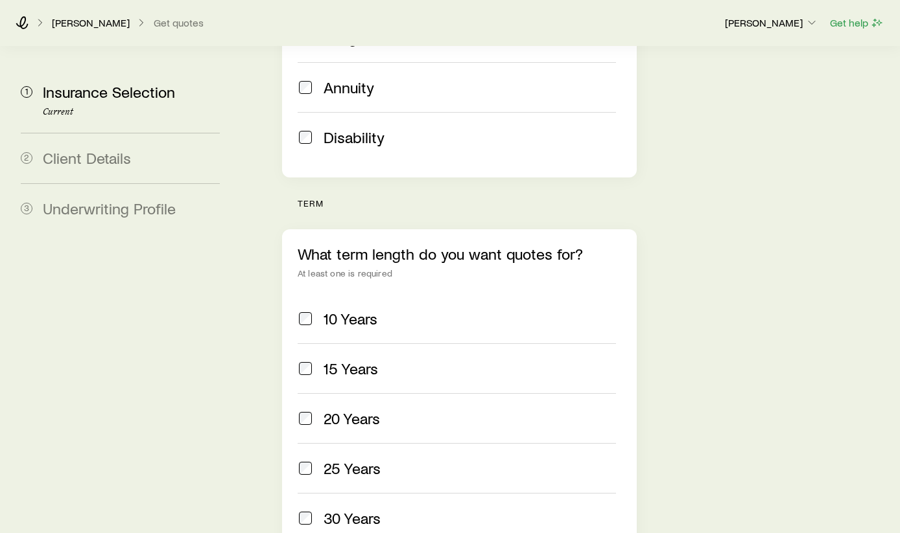
scroll to position [472, 0]
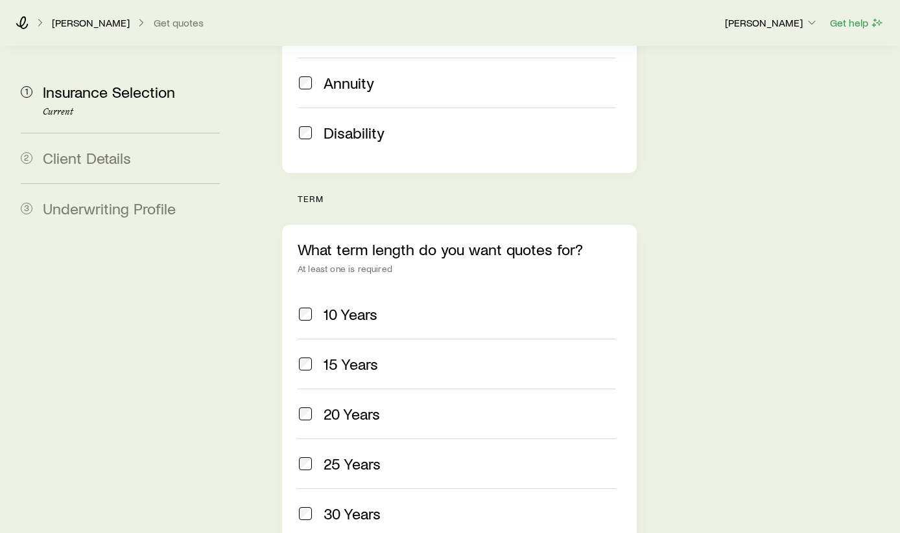
click at [305, 505] on span at bounding box center [305, 514] width 16 height 18
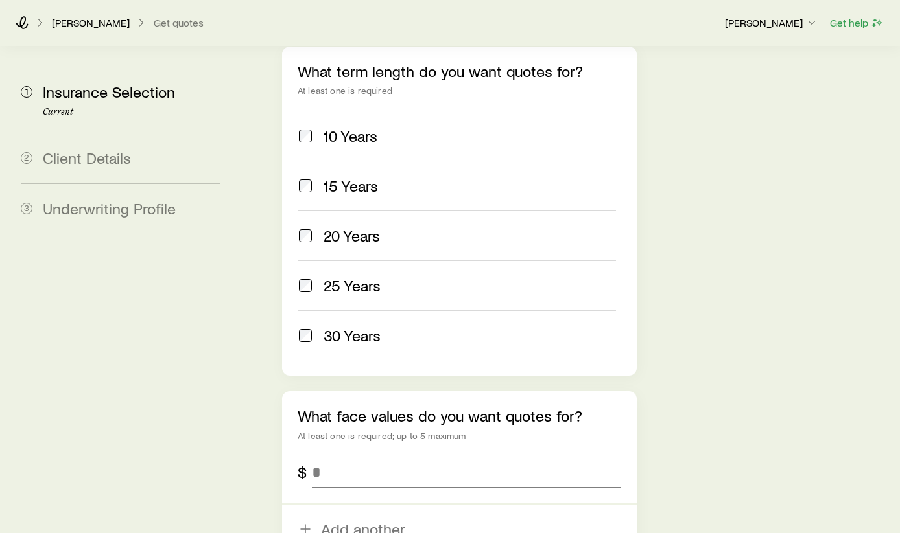
scroll to position [677, 0]
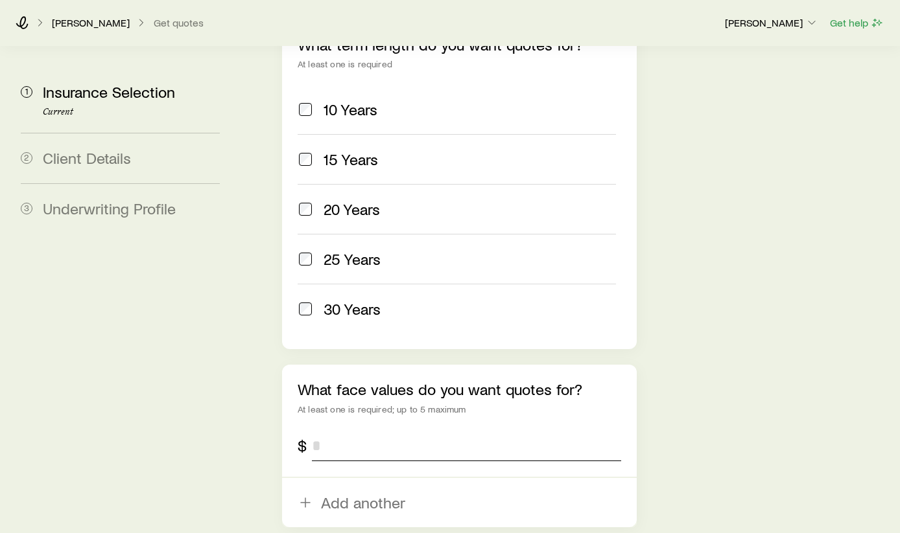
click at [485, 430] on input "tel" at bounding box center [466, 445] width 309 height 31
type input "*********"
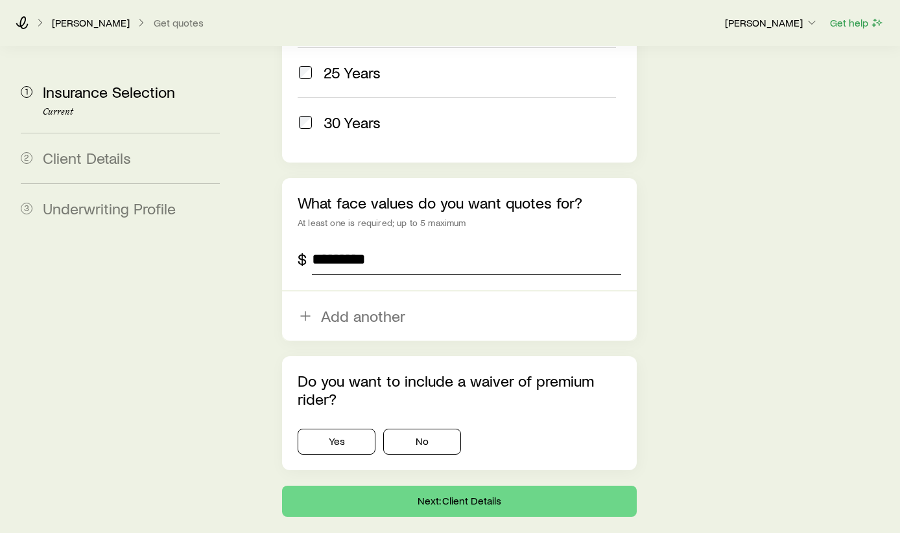
scroll to position [863, 0]
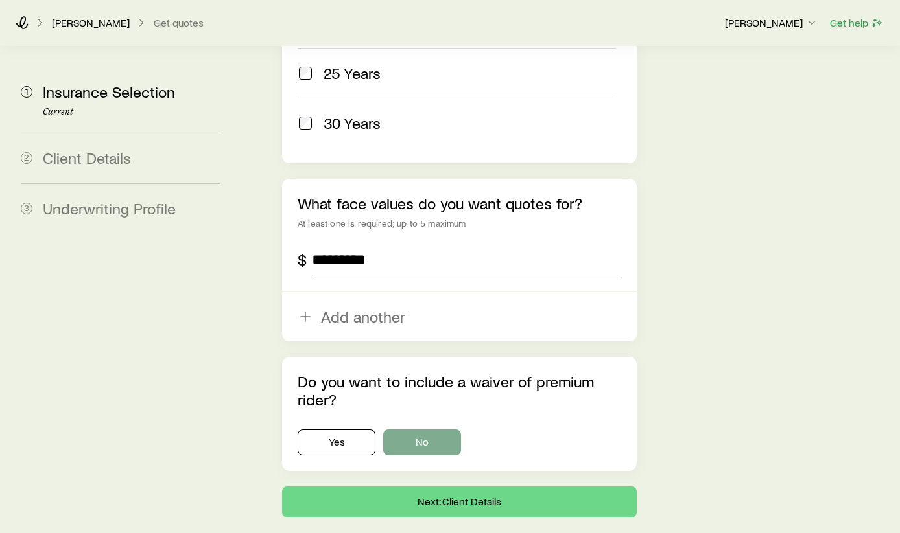
click at [410, 430] on button "No" at bounding box center [422, 443] width 78 height 26
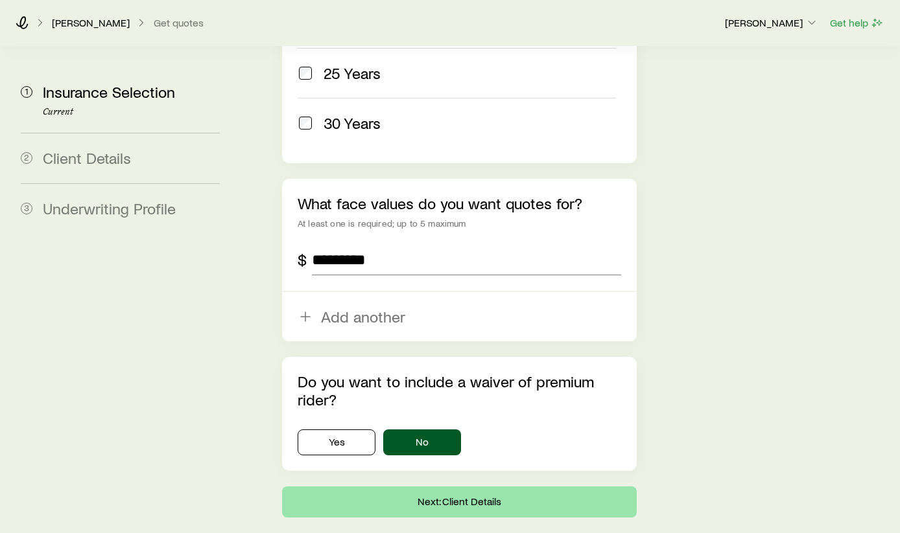
click at [426, 487] on button "Next: Client Details" at bounding box center [459, 502] width 355 height 31
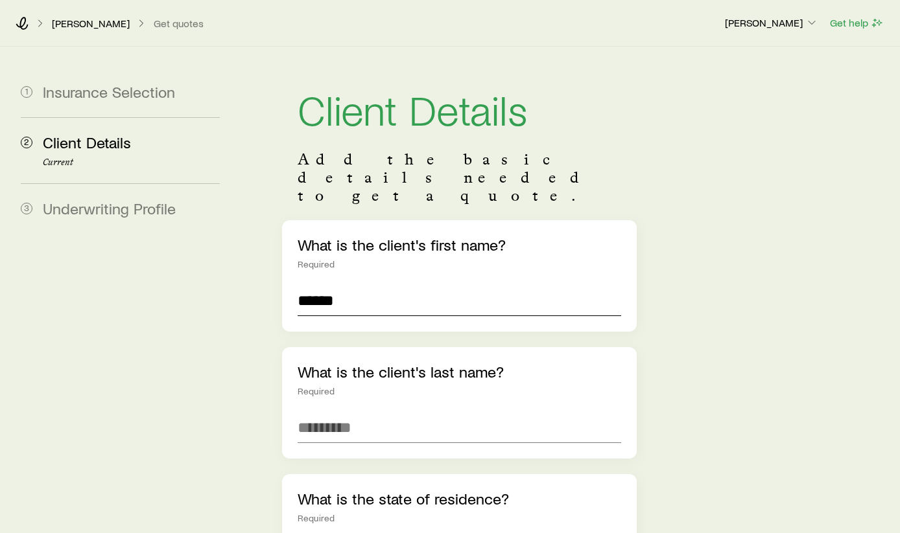
type input "******"
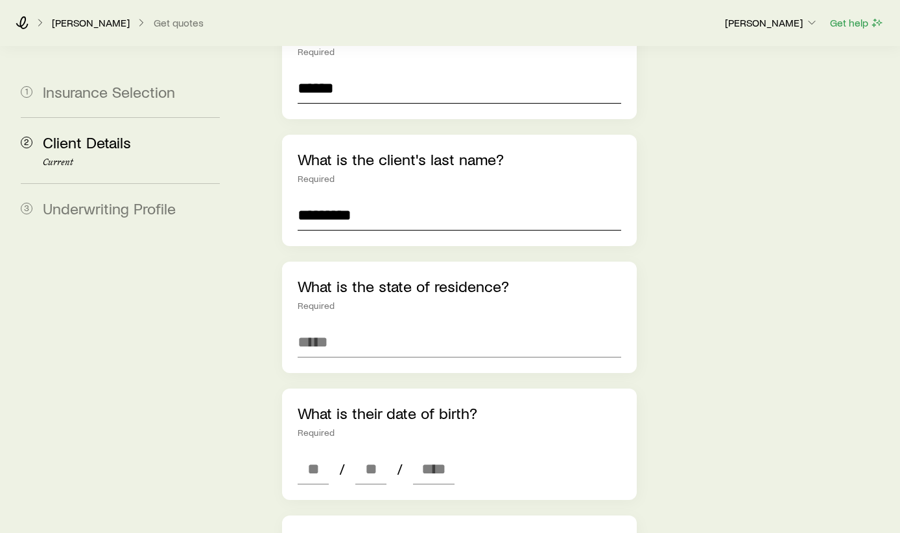
scroll to position [220, 0]
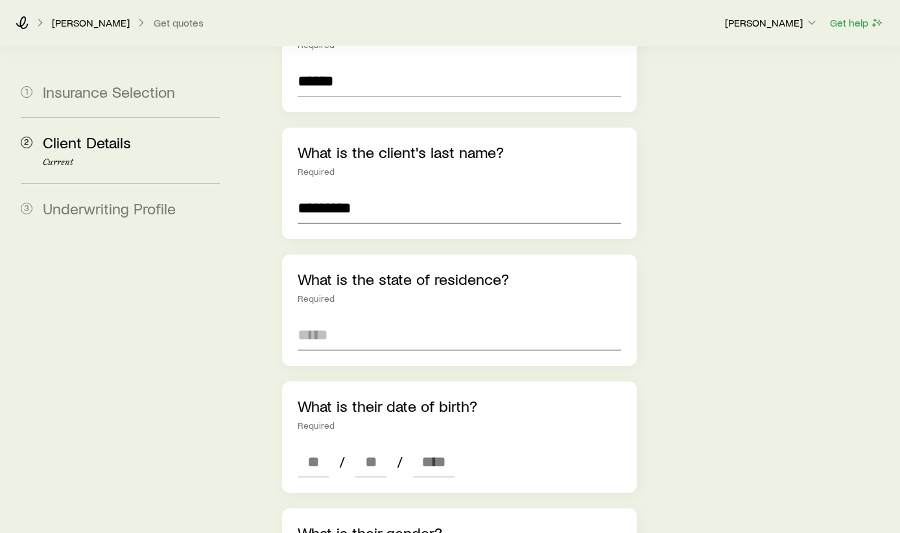
type input "*********"
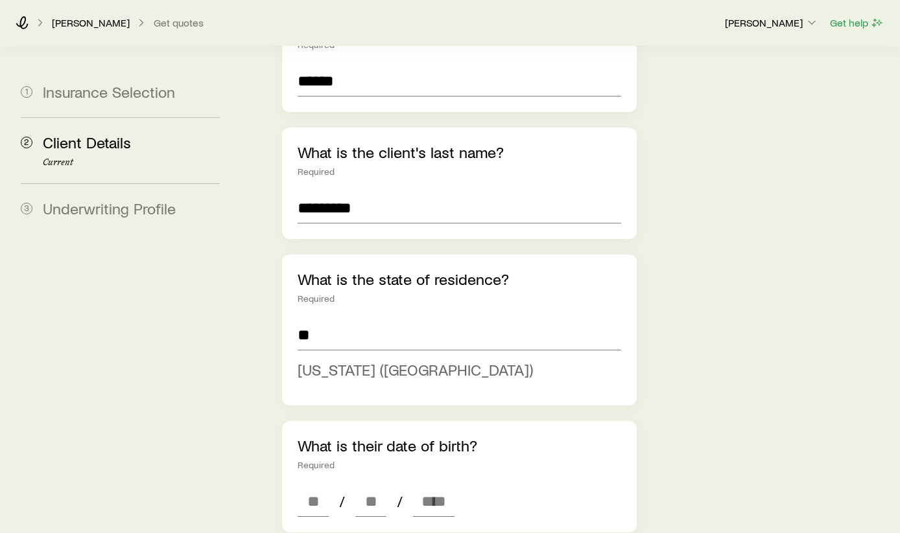
click at [350, 360] on span "[US_STATE] ([GEOGRAPHIC_DATA])" at bounding box center [414, 369] width 235 height 19
type input "**********"
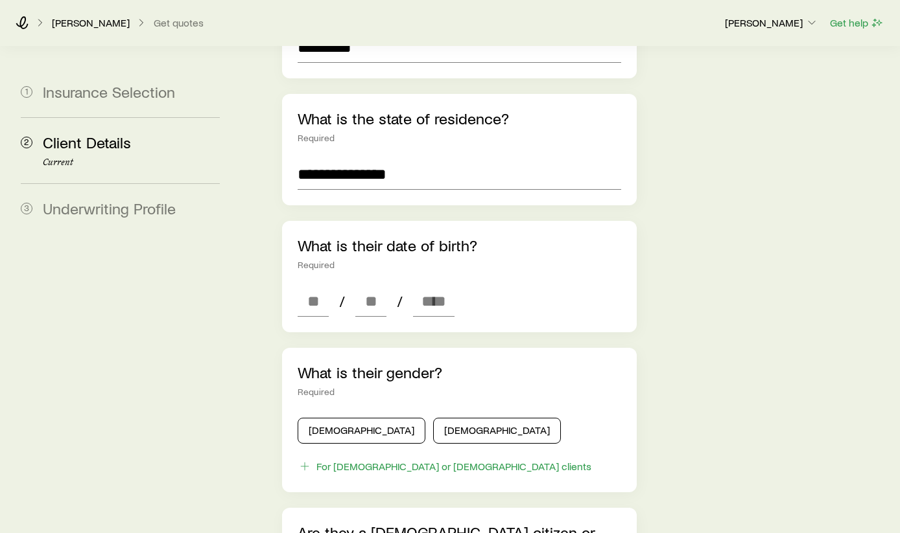
scroll to position [381, 0]
click at [305, 285] on input at bounding box center [312, 300] width 31 height 31
type input "**"
type input "****"
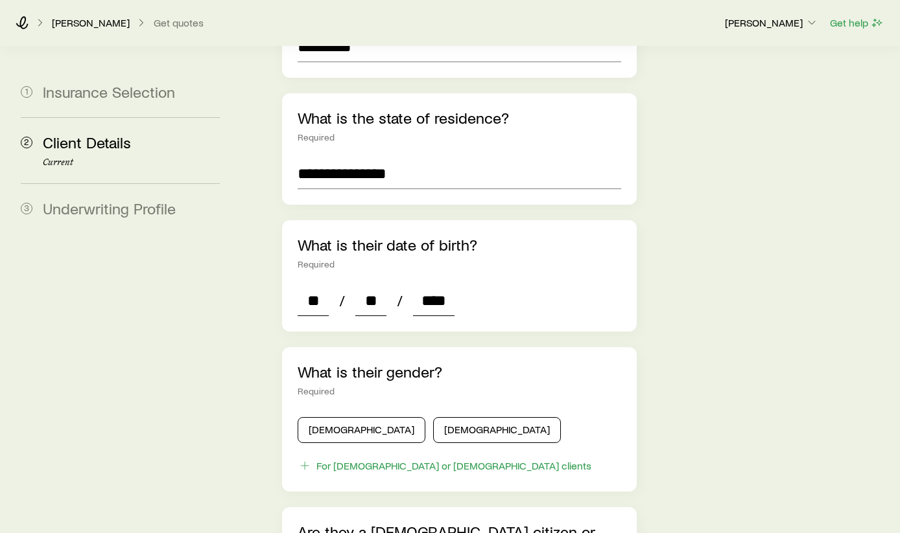
type input "*"
type input "****"
click at [433, 417] on button "[DEMOGRAPHIC_DATA]" at bounding box center [497, 430] width 128 height 26
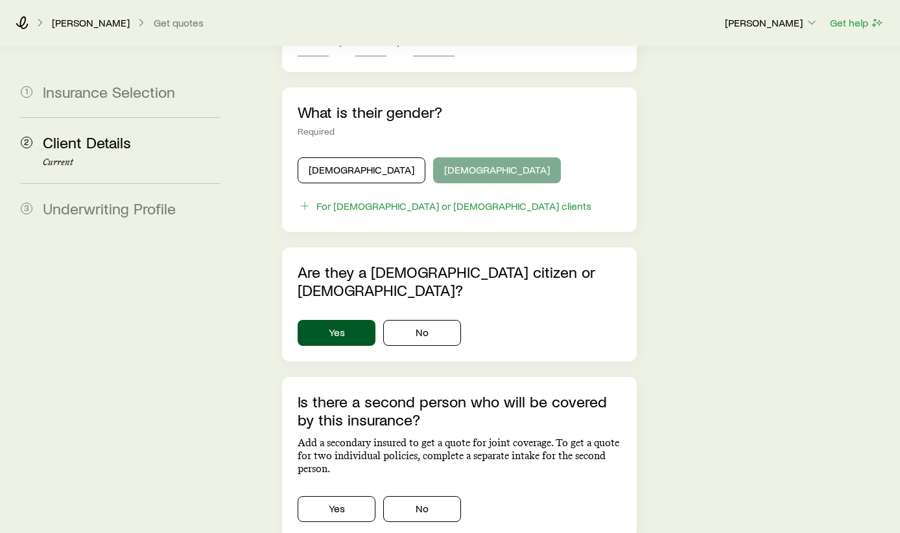
scroll to position [642, 0]
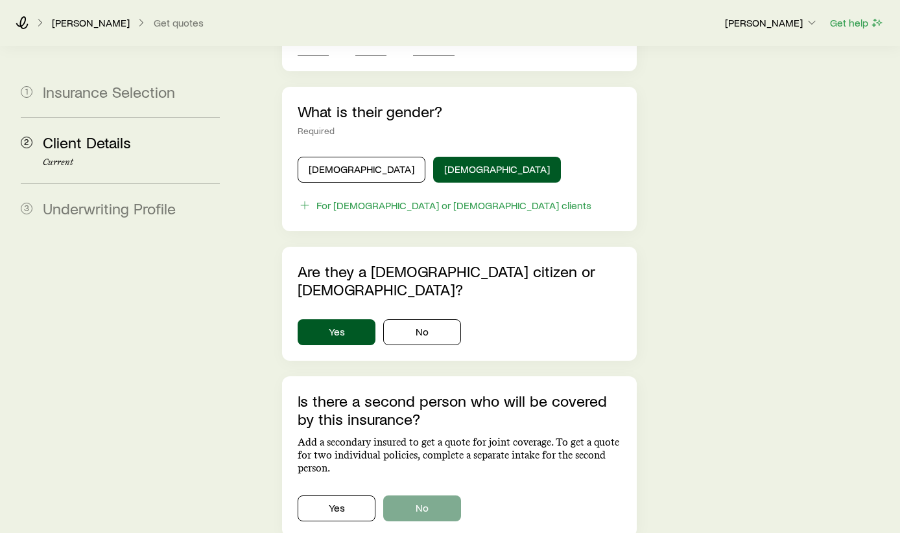
click at [410, 496] on button "No" at bounding box center [422, 509] width 78 height 26
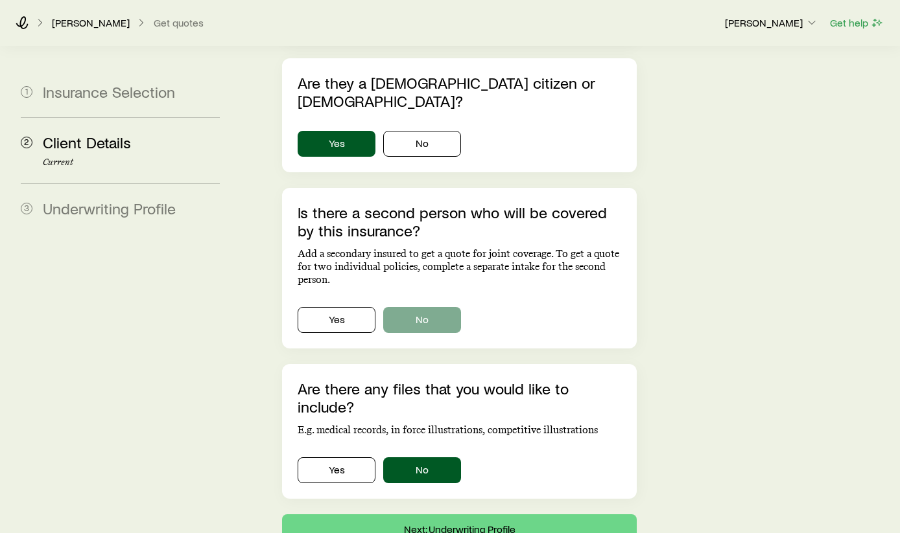
scroll to position [835, 0]
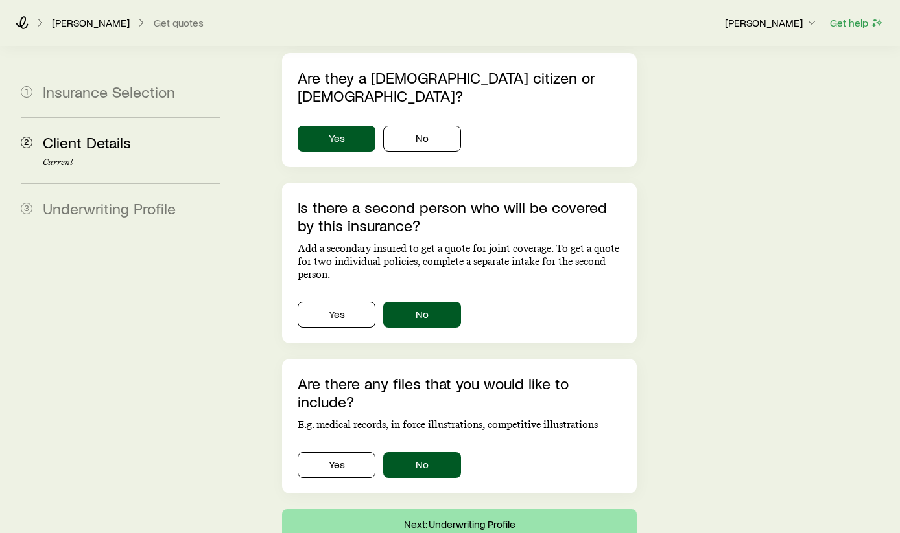
click at [434, 509] on button "Next: Underwriting Profile" at bounding box center [459, 524] width 355 height 31
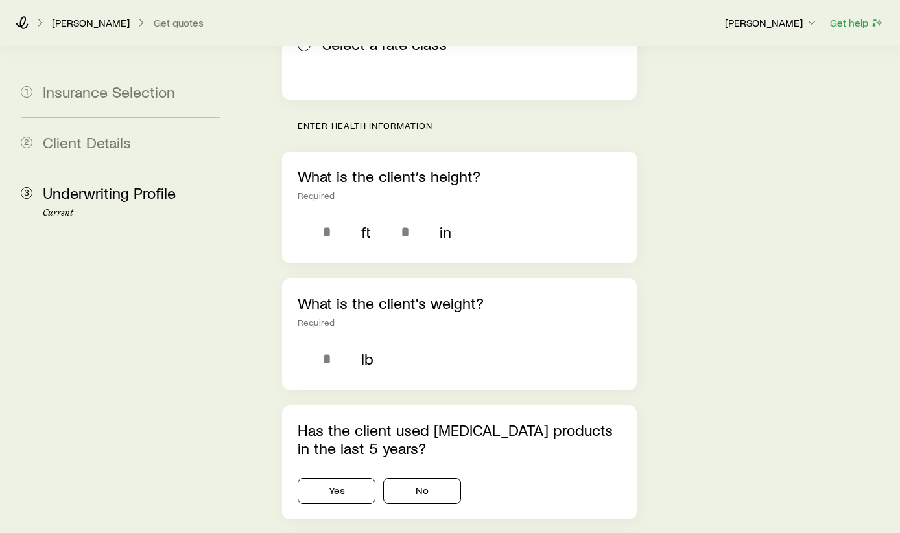
scroll to position [398, 0]
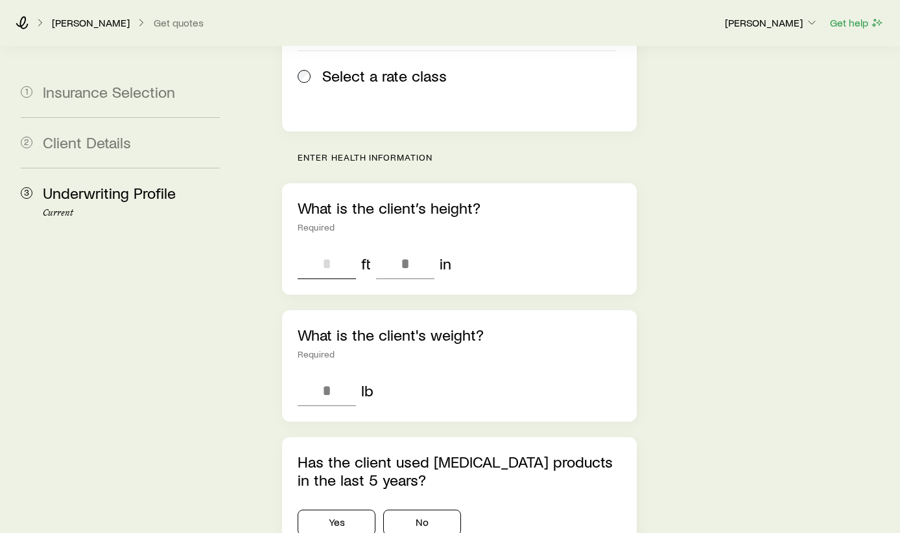
click at [329, 248] on input "tel" at bounding box center [326, 263] width 58 height 31
type input "*"
type input "***"
click at [415, 510] on button "No" at bounding box center [422, 523] width 78 height 26
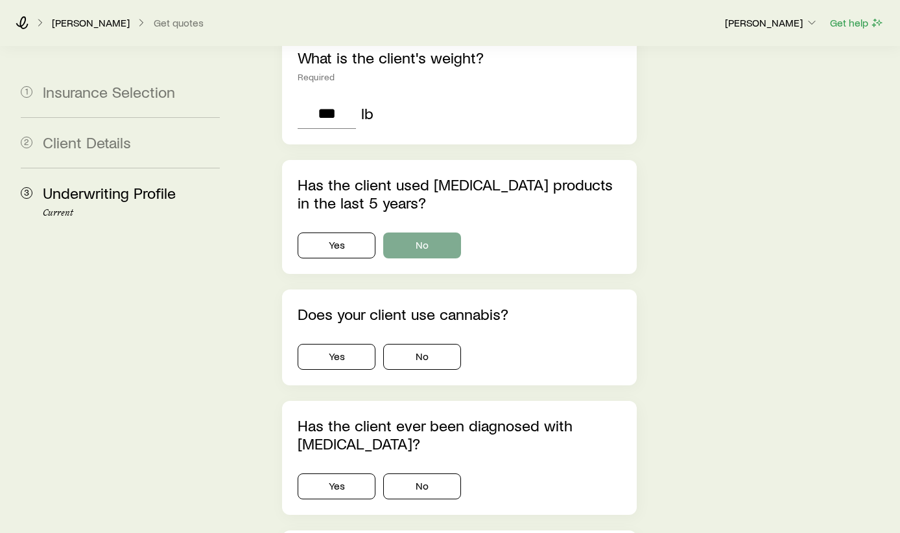
scroll to position [690, 0]
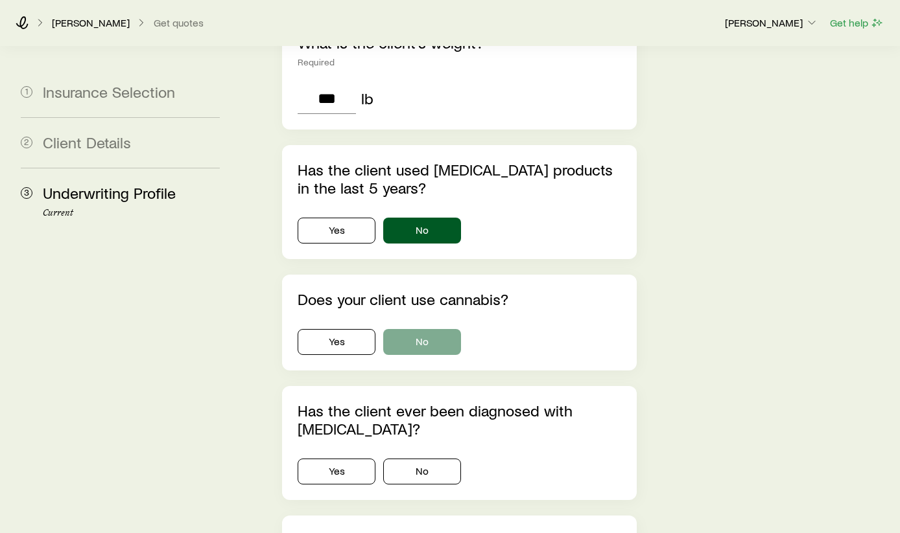
click at [435, 329] on button "No" at bounding box center [422, 342] width 78 height 26
click at [434, 459] on button "No" at bounding box center [422, 472] width 78 height 26
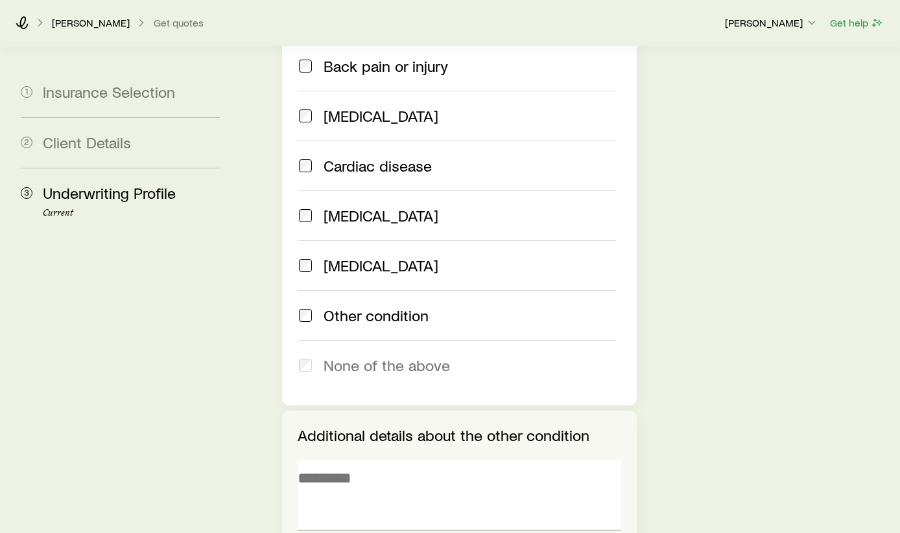
scroll to position [1336, 0]
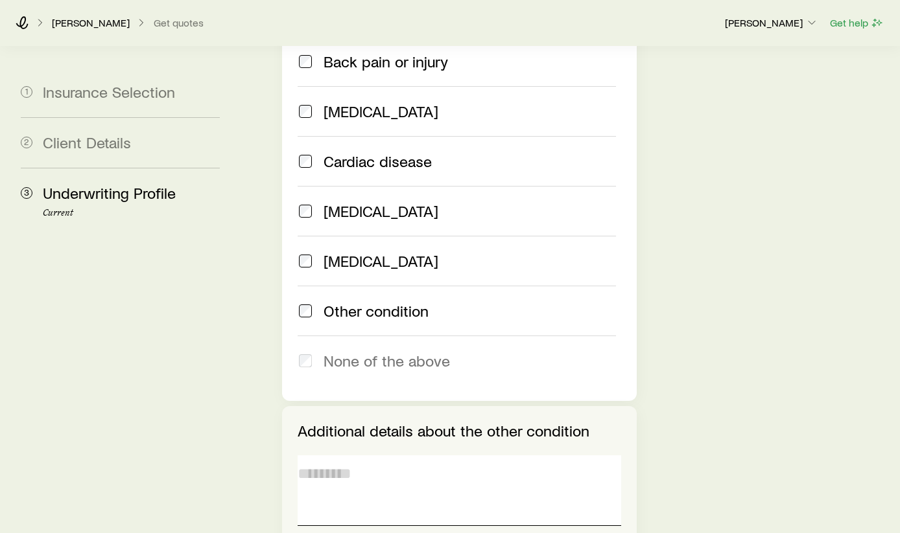
click at [395, 456] on textarea at bounding box center [458, 491] width 323 height 71
click at [485, 456] on textarea "**********" at bounding box center [458, 491] width 323 height 71
click at [490, 456] on textarea "**********" at bounding box center [458, 491] width 323 height 71
click at [556, 456] on textarea "**********" at bounding box center [458, 491] width 323 height 71
click at [485, 456] on textarea "**********" at bounding box center [458, 491] width 323 height 71
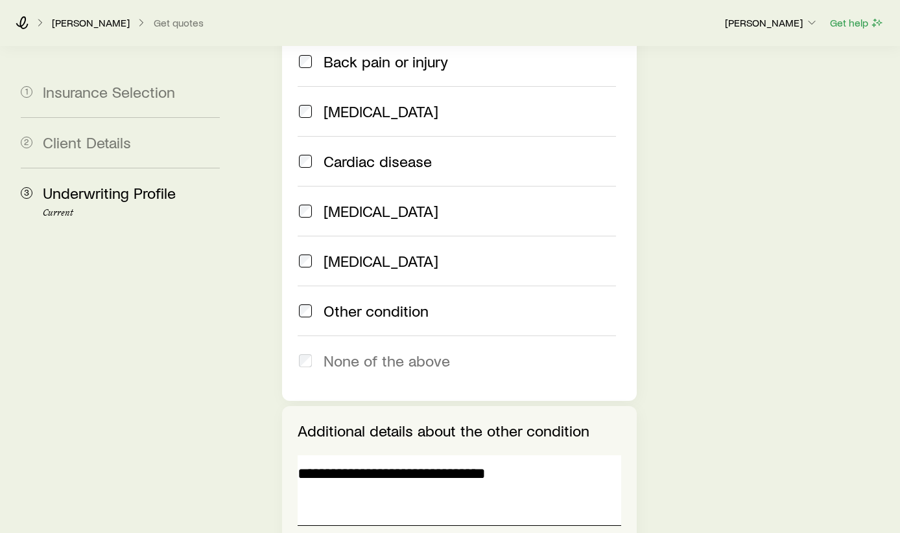
click at [539, 456] on textarea "**********" at bounding box center [458, 491] width 323 height 71
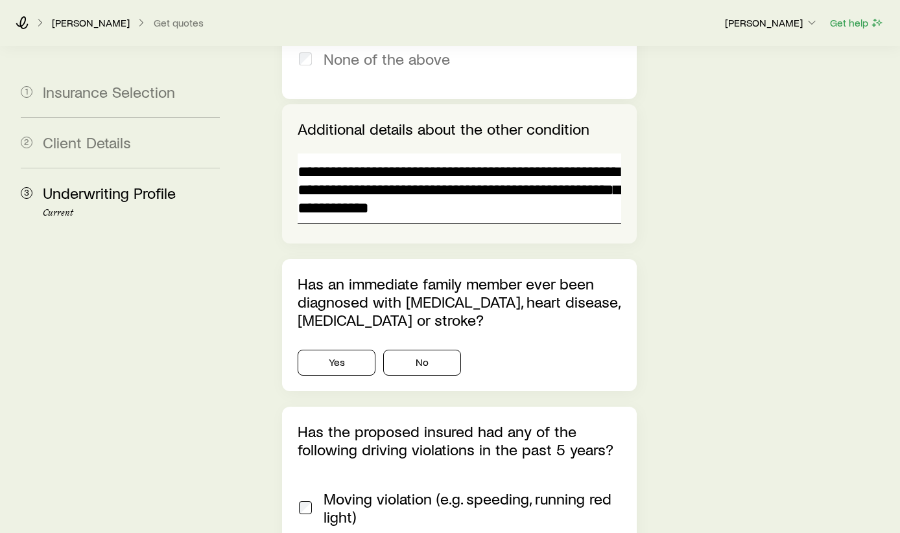
scroll to position [1642, 0]
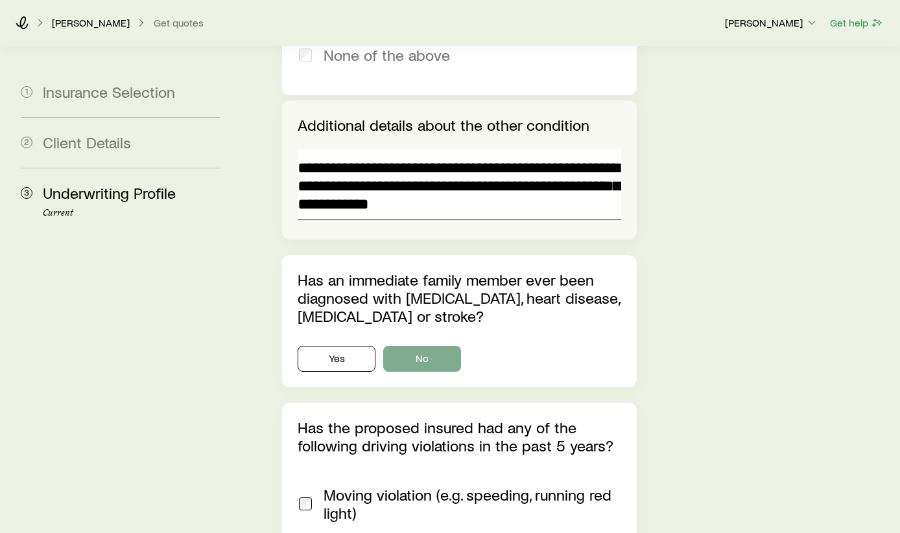
type textarea "**********"
click at [418, 346] on button "No" at bounding box center [422, 359] width 78 height 26
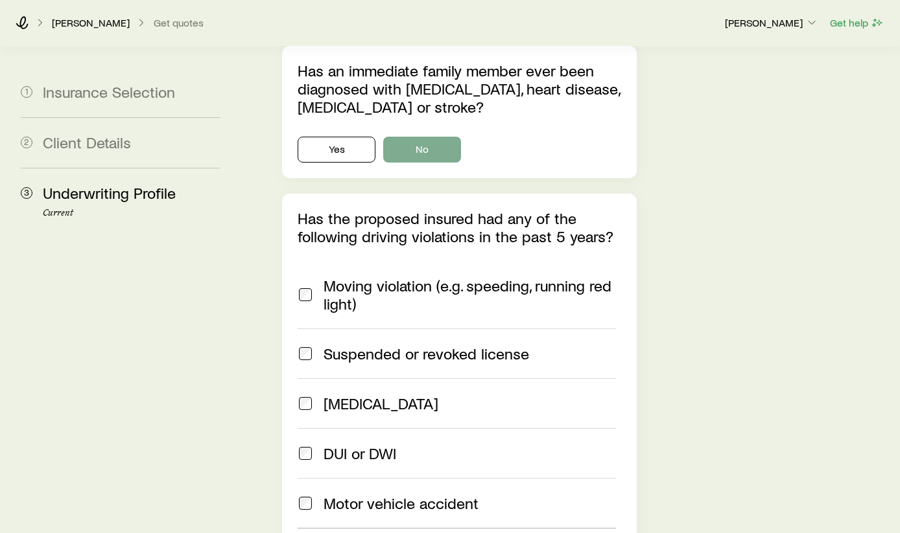
scroll to position [1877, 0]
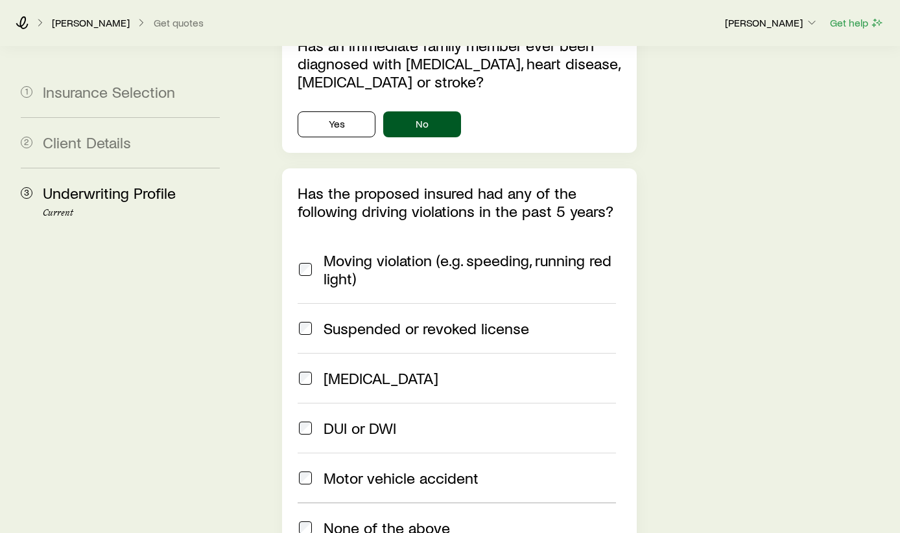
click at [377, 519] on span "None of the above" at bounding box center [386, 528] width 126 height 18
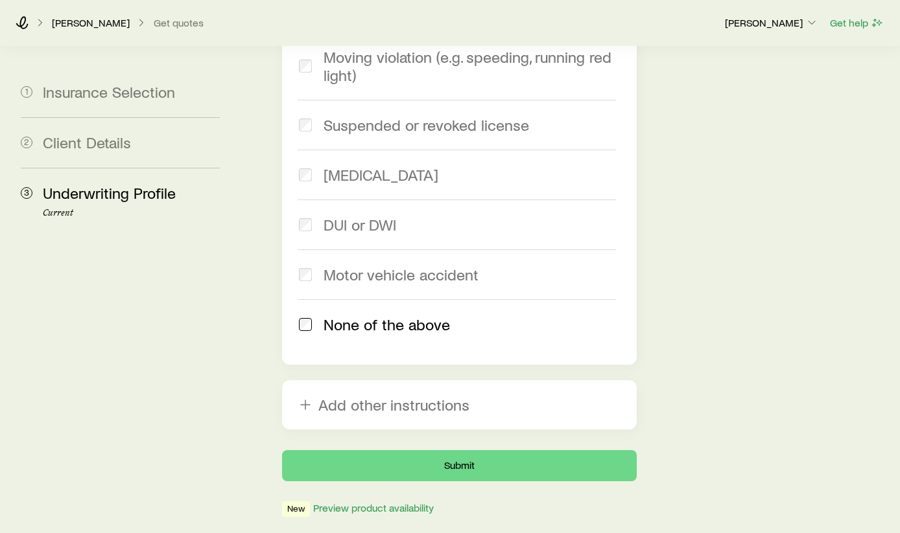
scroll to position [2080, 0]
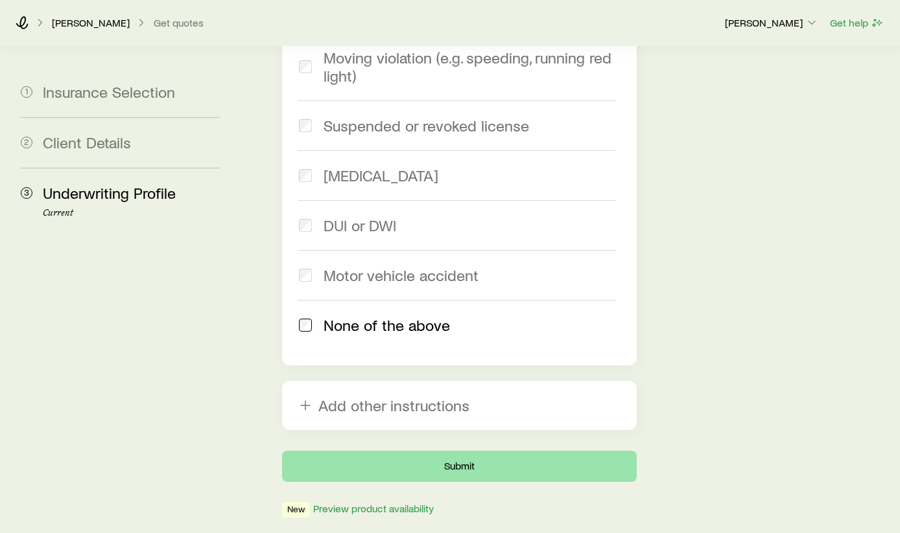
click at [453, 451] on button "Submit" at bounding box center [459, 466] width 355 height 31
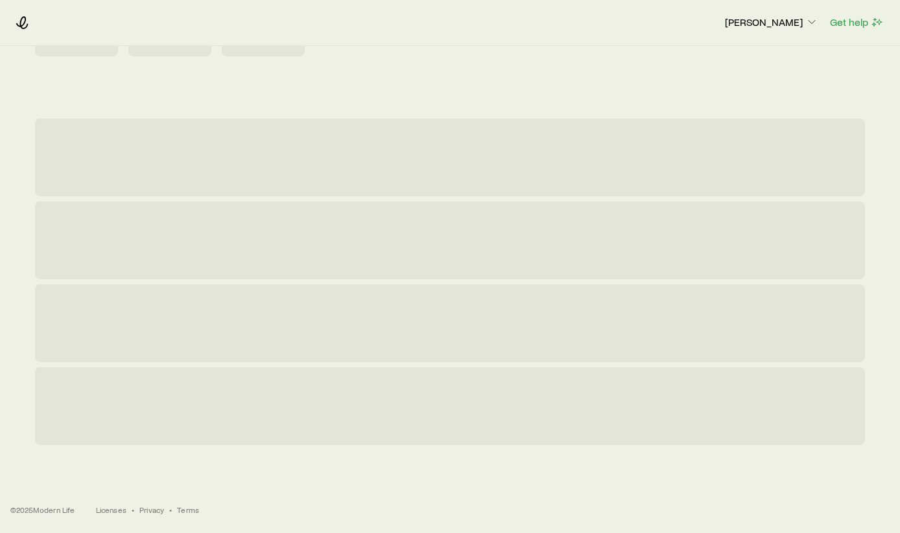
scroll to position [0, 0]
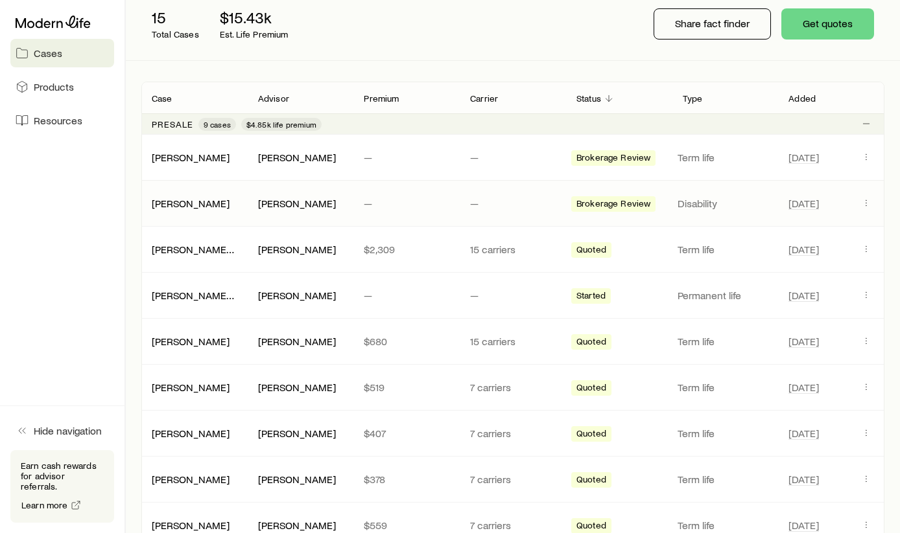
scroll to position [169, 0]
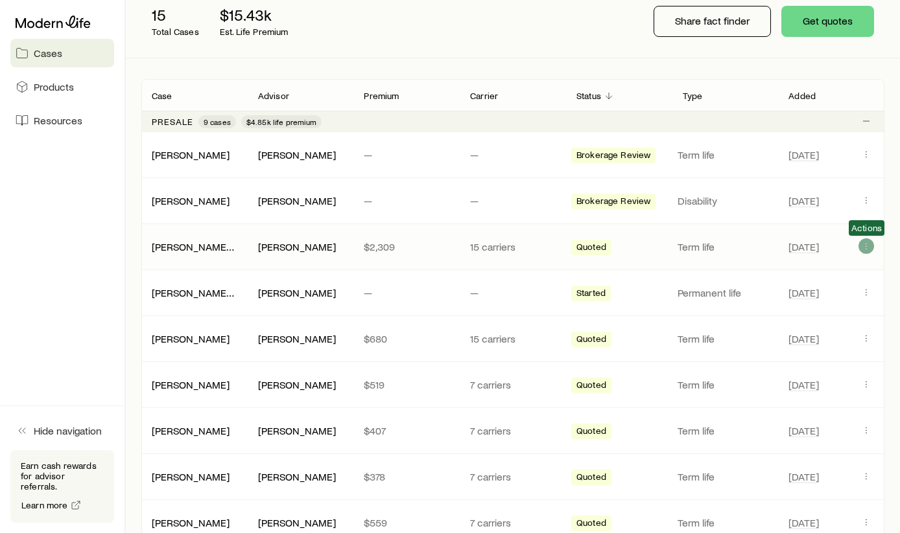
click at [870, 246] on icon "Client cases" at bounding box center [866, 246] width 10 height 10
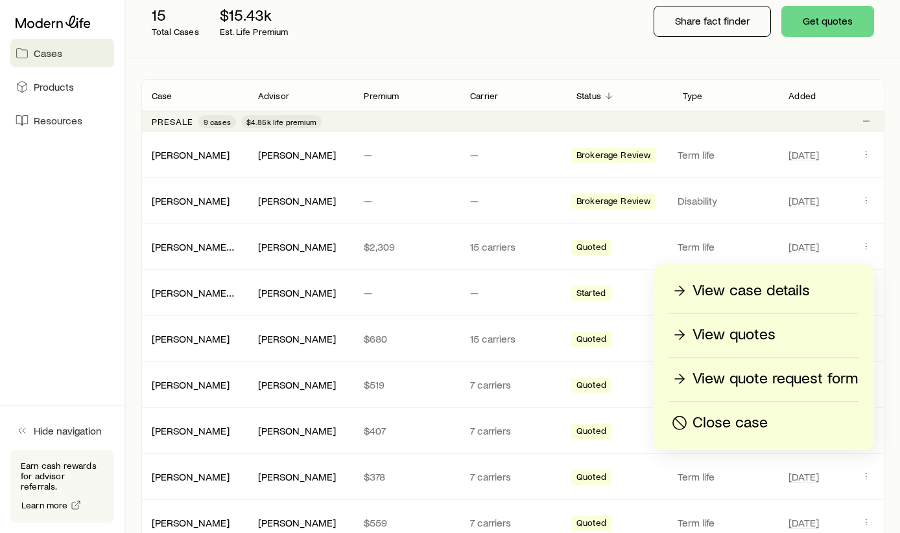
click at [701, 385] on p "View quote request form" at bounding box center [774, 379] width 165 height 21
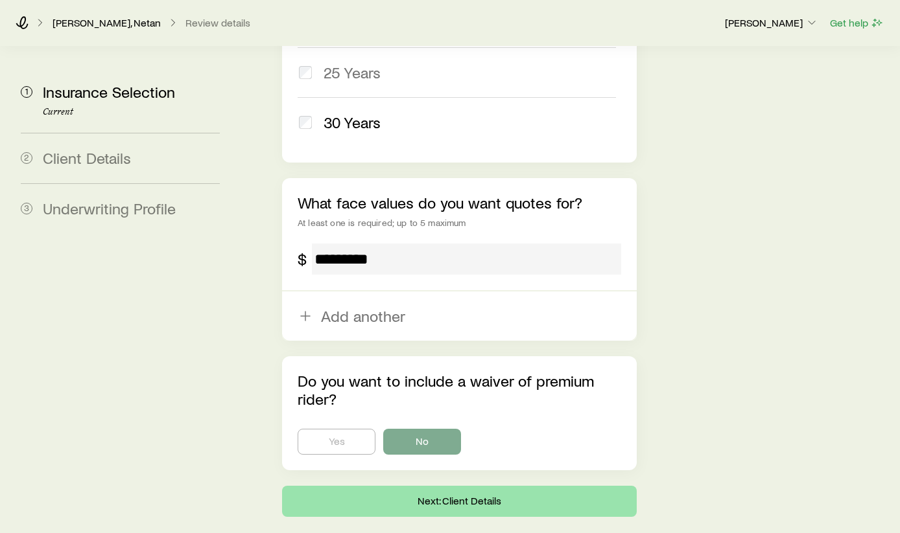
scroll to position [863, 0]
click at [530, 487] on button "Next: Client Details" at bounding box center [459, 502] width 355 height 31
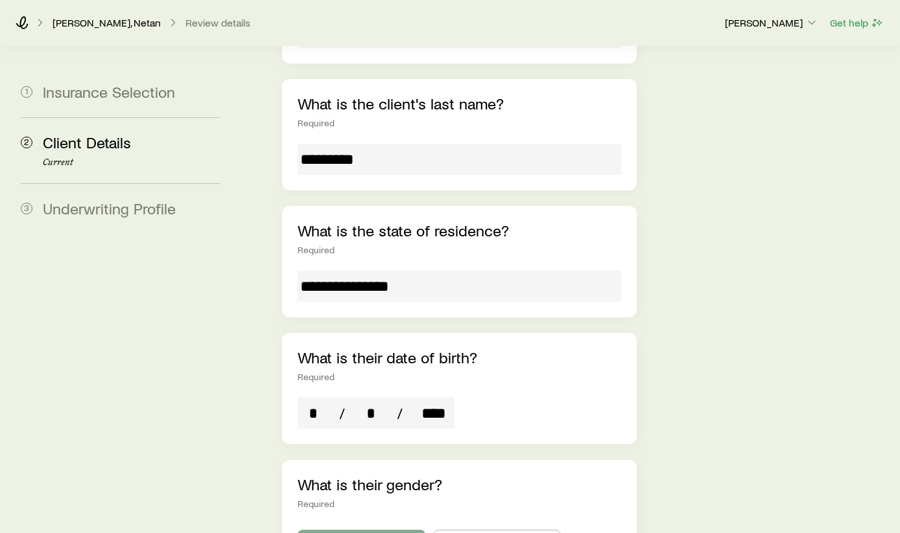
scroll to position [271, 0]
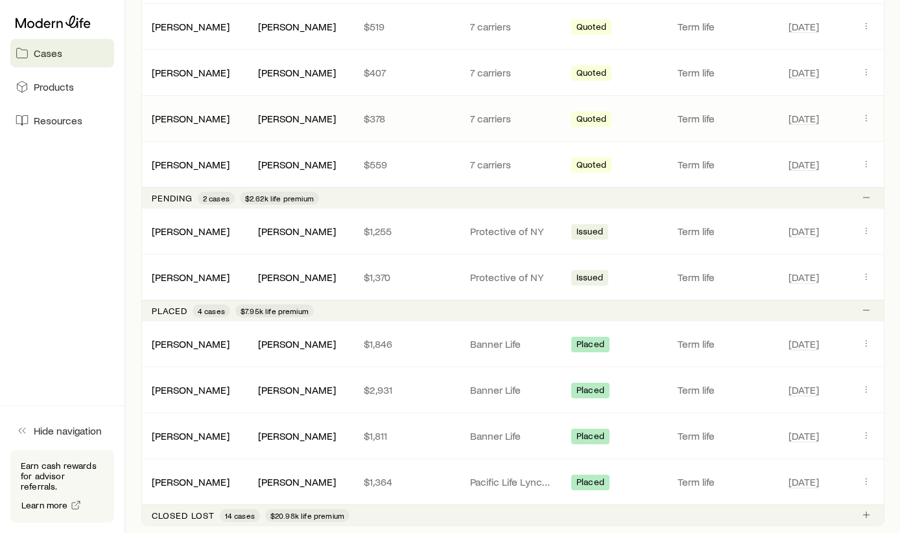
scroll to position [541, 0]
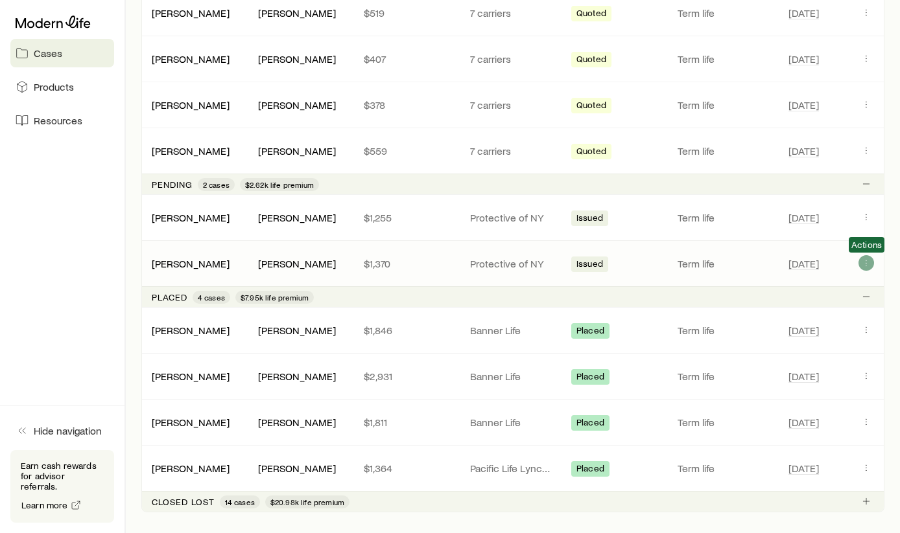
click at [866, 262] on icon "Client cases" at bounding box center [866, 263] width 10 height 10
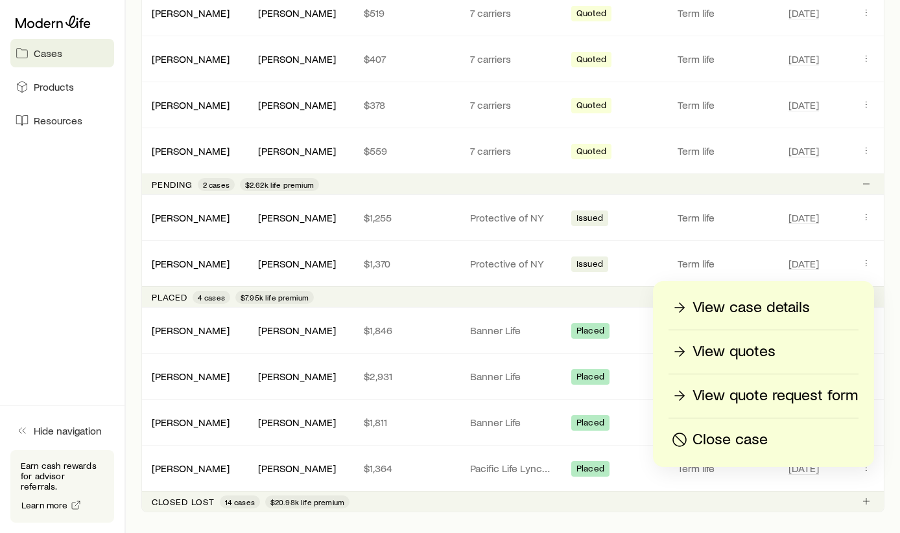
click at [746, 360] on p "View quotes" at bounding box center [733, 352] width 83 height 21
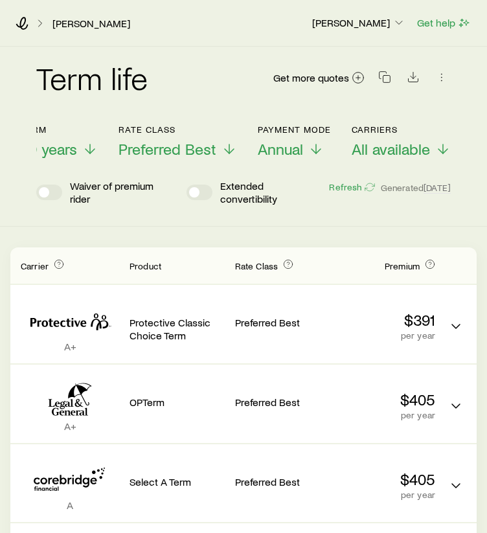
scroll to position [0, 126]
click at [397, 144] on span "All available" at bounding box center [392, 149] width 78 height 18
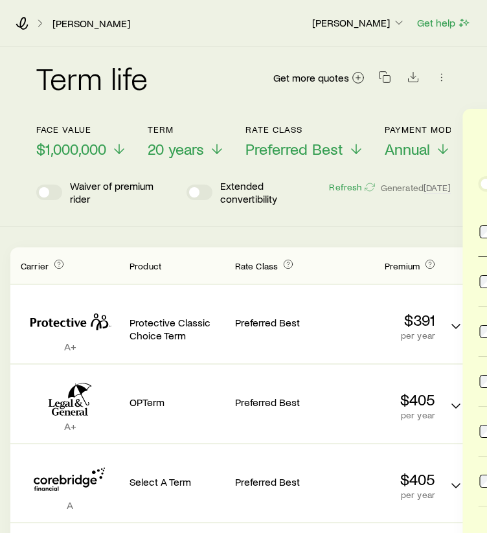
scroll to position [0, 0]
click at [194, 111] on div "Term life Get more quotes" at bounding box center [243, 86] width 415 height 78
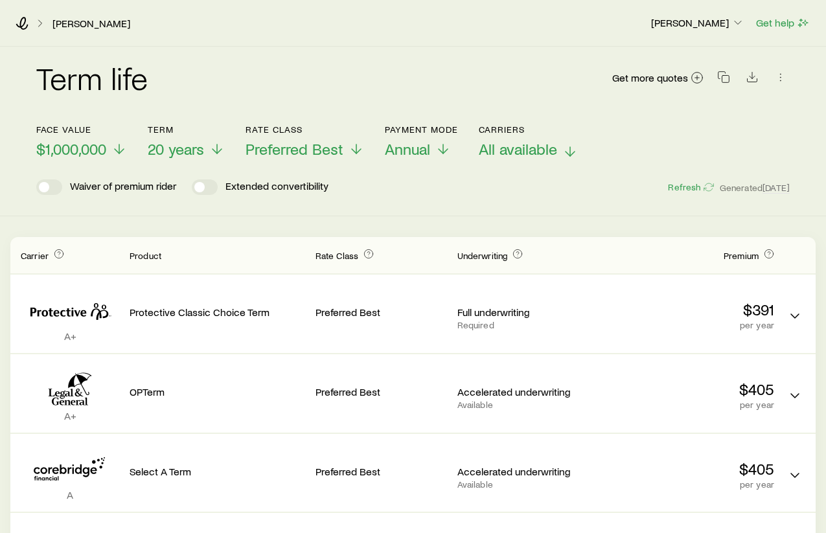
click at [525, 151] on span "All available" at bounding box center [518, 149] width 78 height 18
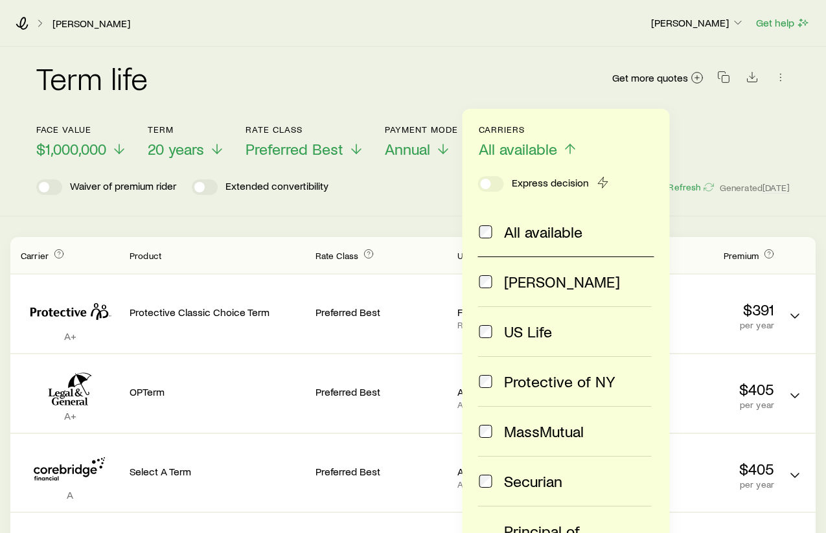
click at [524, 146] on span "All available" at bounding box center [518, 149] width 78 height 18
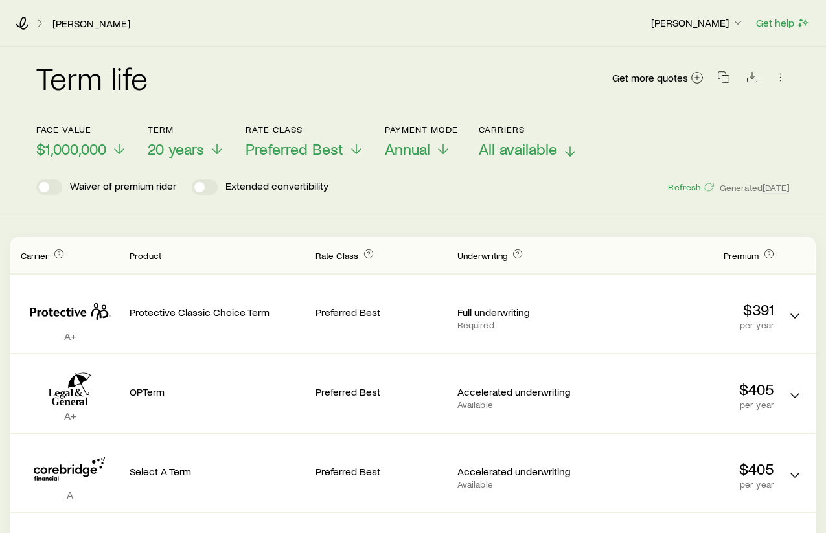
click at [519, 150] on span "All available" at bounding box center [518, 149] width 78 height 18
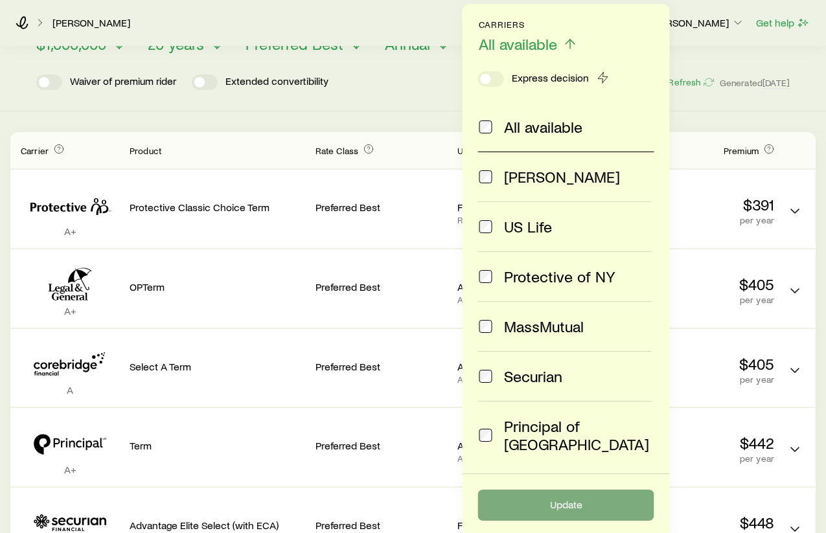
click at [535, 506] on button "Update" at bounding box center [566, 505] width 176 height 31
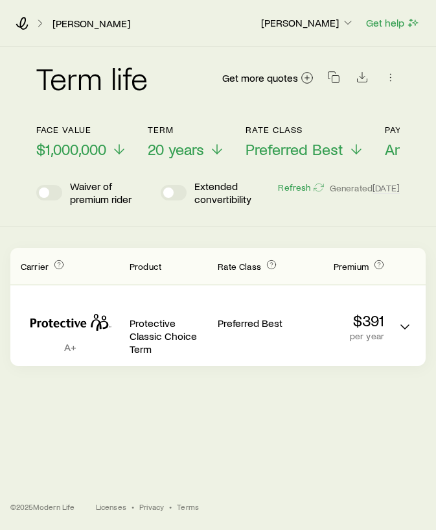
click at [408, 95] on div "Term life Get more quotes Face value $1,000,000 Term 20 years Rate Class Prefer…" at bounding box center [218, 126] width 384 height 159
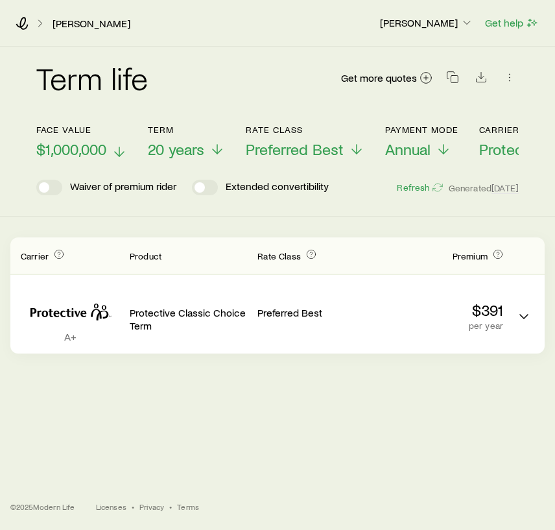
click at [91, 148] on span "$1,000,000" at bounding box center [71, 149] width 70 height 18
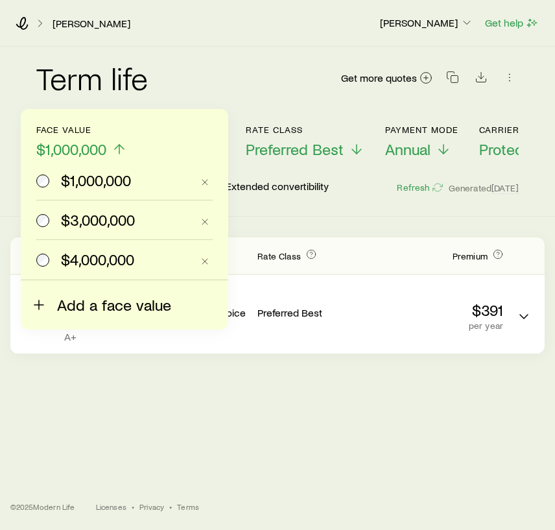
click at [78, 303] on span "Add a face value" at bounding box center [114, 305] width 114 height 18
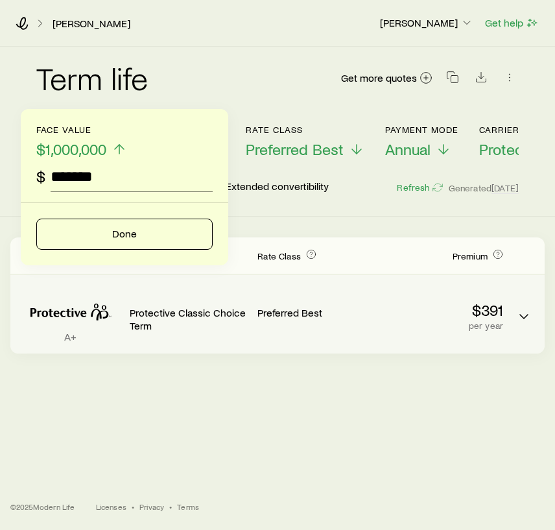
type input "*********"
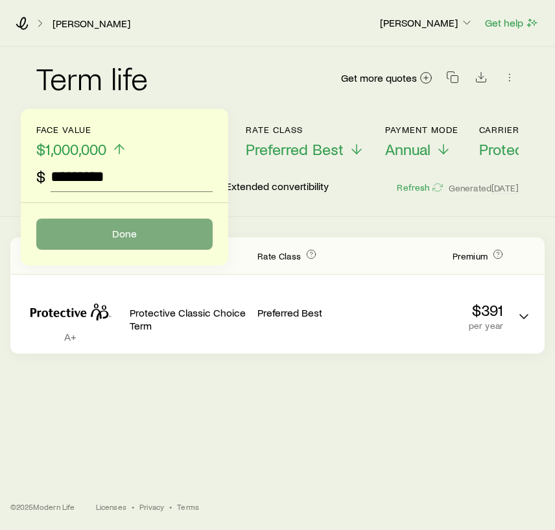
click at [127, 245] on button "Done" at bounding box center [124, 233] width 176 height 31
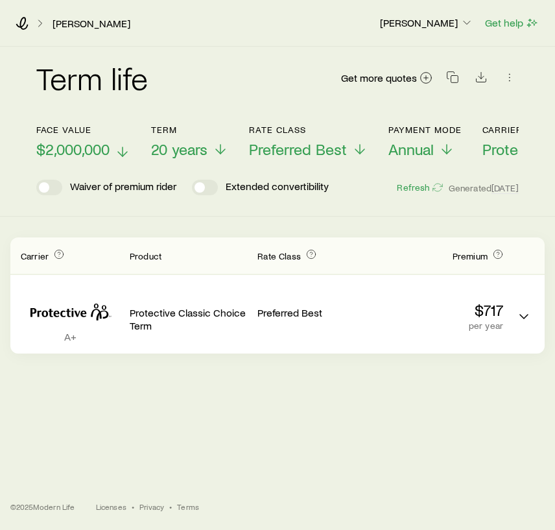
click at [97, 148] on span "$2,000,000" at bounding box center [72, 149] width 73 height 18
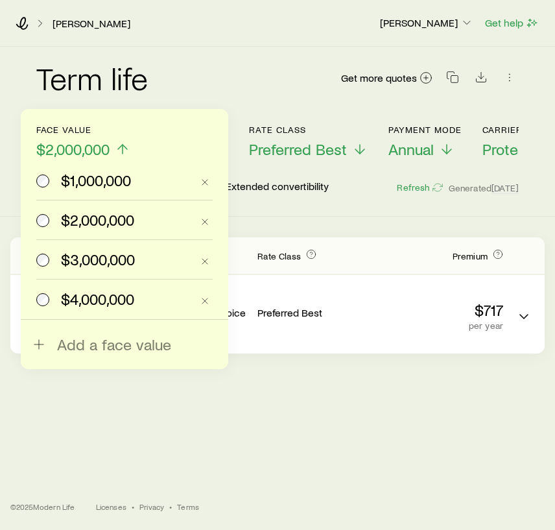
click at [88, 260] on span "$3,000,000" at bounding box center [98, 259] width 74 height 18
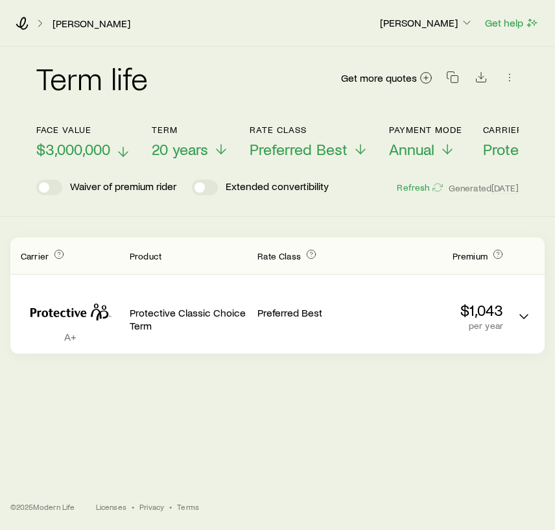
click at [109, 146] on span "$3,000,000" at bounding box center [73, 149] width 74 height 18
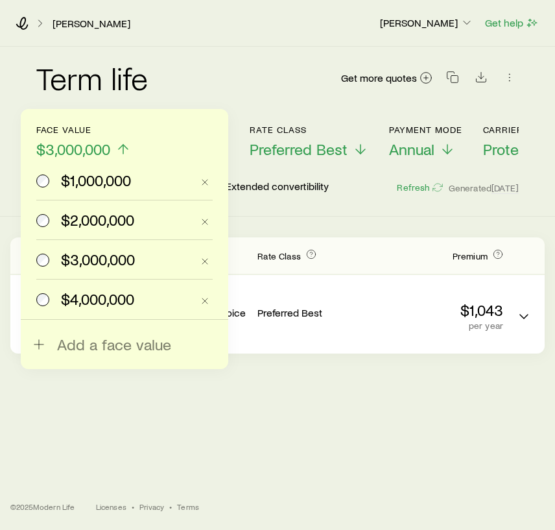
click at [101, 303] on span "$4,000,000" at bounding box center [97, 299] width 73 height 18
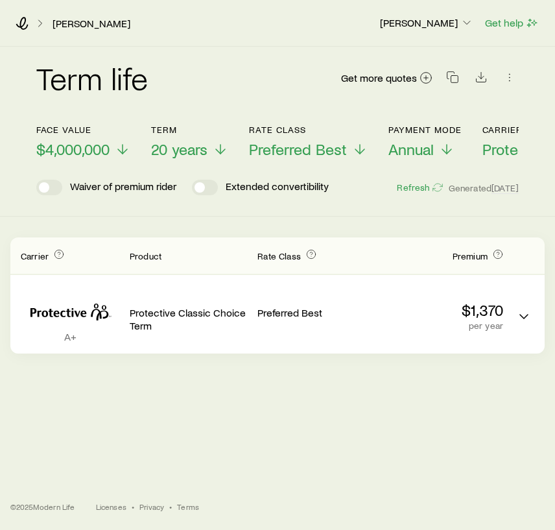
drag, startPoint x: 265, startPoint y: 91, endPoint x: 265, endPoint y: 47, distance: 44.1
click at [265, 47] on div "Term life Get more quotes" at bounding box center [277, 86] width 482 height 78
click at [197, 144] on span "20 years" at bounding box center [179, 149] width 56 height 18
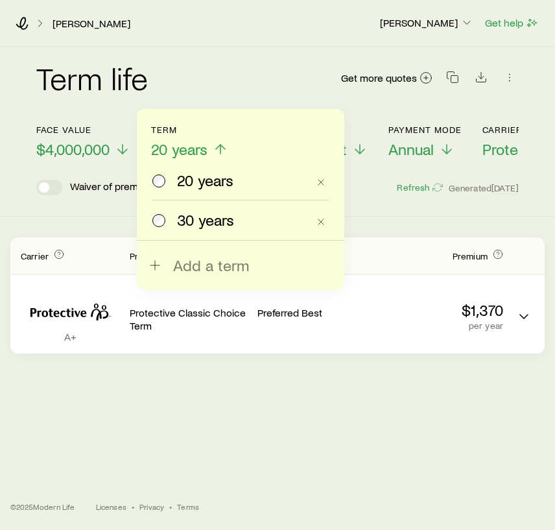
click at [192, 215] on span "30 years" at bounding box center [205, 220] width 57 height 18
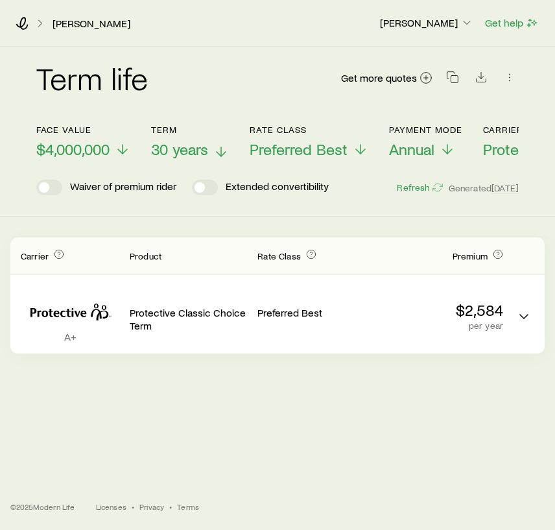
click at [221, 148] on line at bounding box center [221, 151] width 0 height 9
click at [110, 145] on span "$4,000,000" at bounding box center [72, 149] width 73 height 18
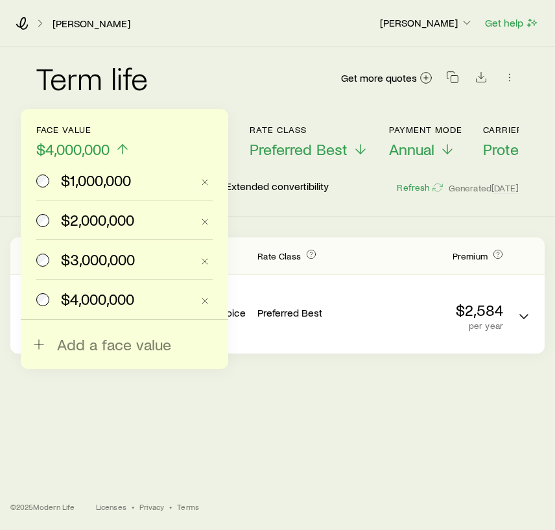
click at [100, 264] on span "$3,000,000" at bounding box center [98, 259] width 74 height 18
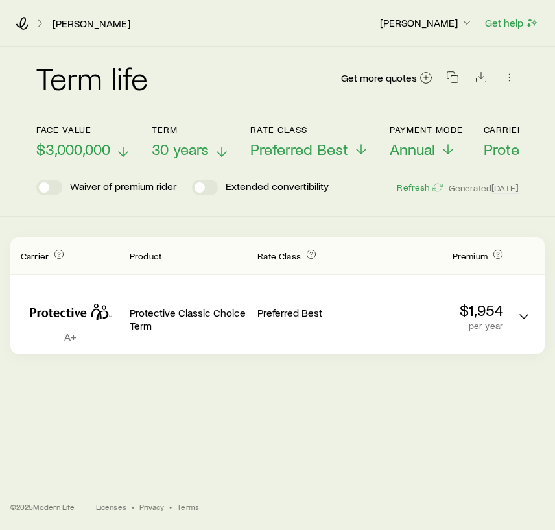
click at [95, 148] on span "$3,000,000" at bounding box center [73, 149] width 74 height 18
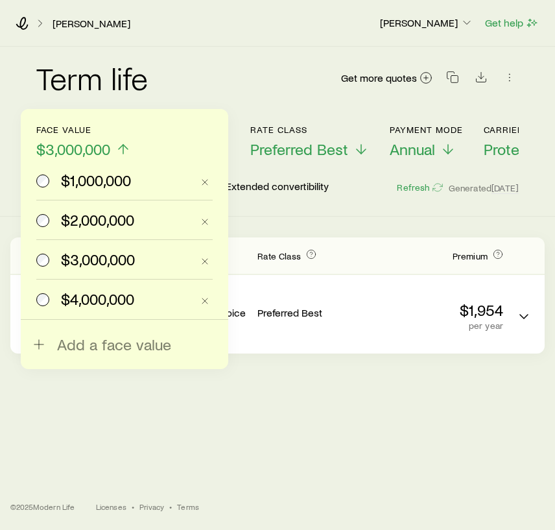
click at [100, 212] on span "$2,000,000" at bounding box center [97, 220] width 73 height 18
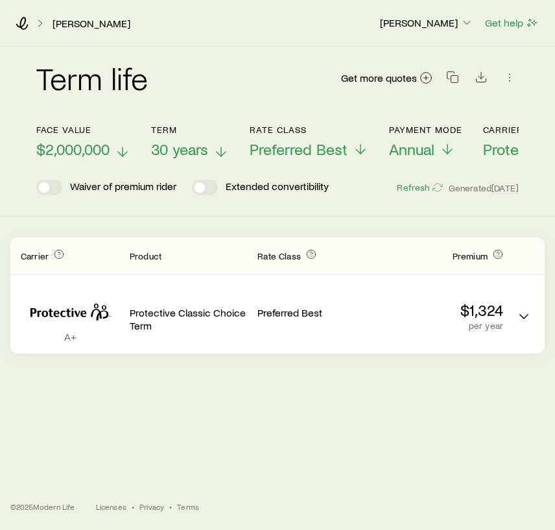
click at [116, 139] on button "Face value $2,000,000" at bounding box center [83, 141] width 94 height 34
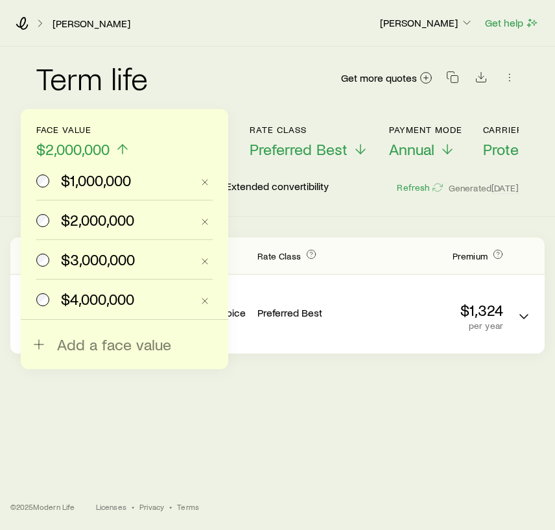
click at [109, 178] on span "$1,000,000" at bounding box center [96, 180] width 70 height 18
